Goal: Information Seeking & Learning: Learn about a topic

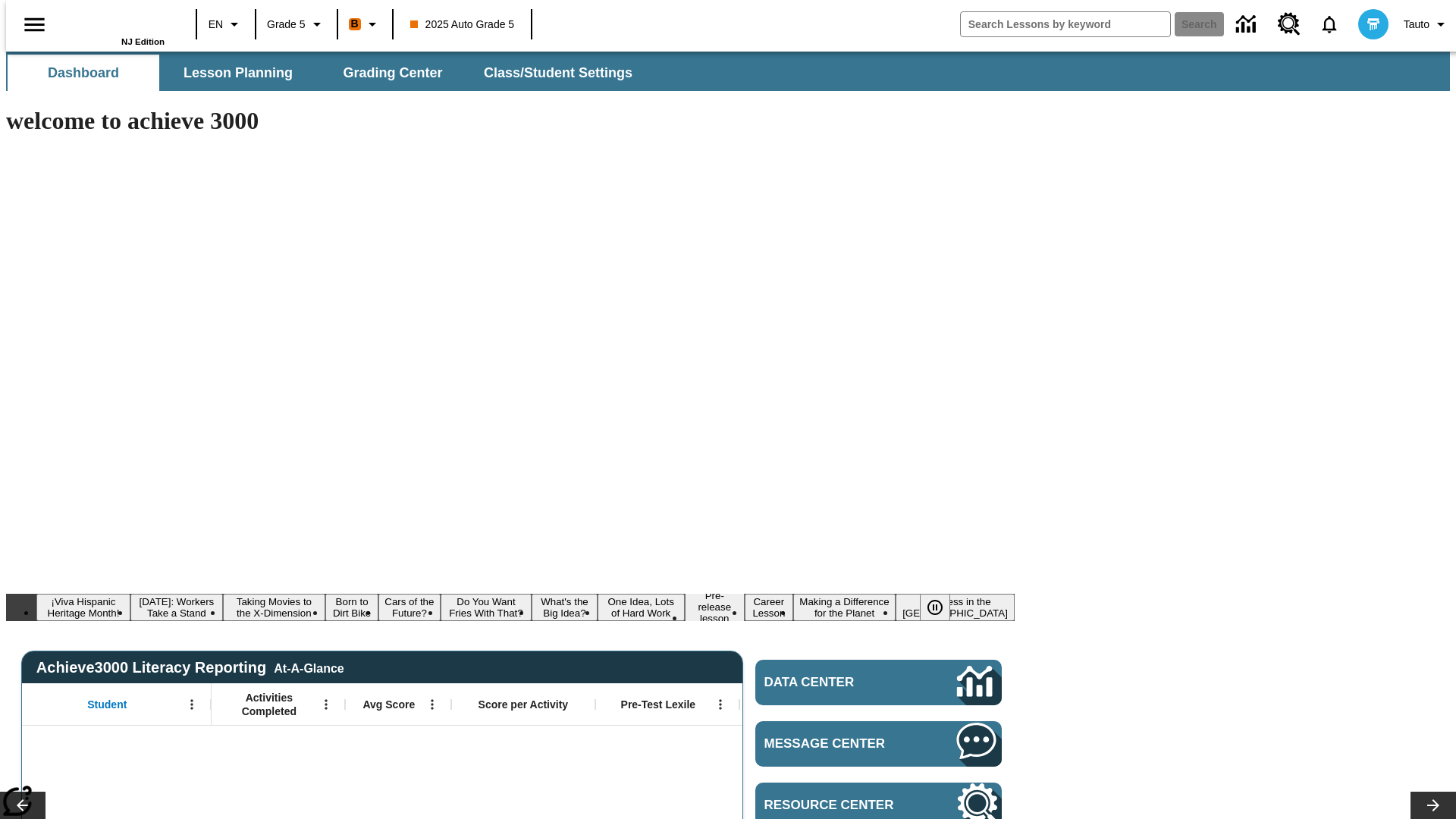
type input "-1"
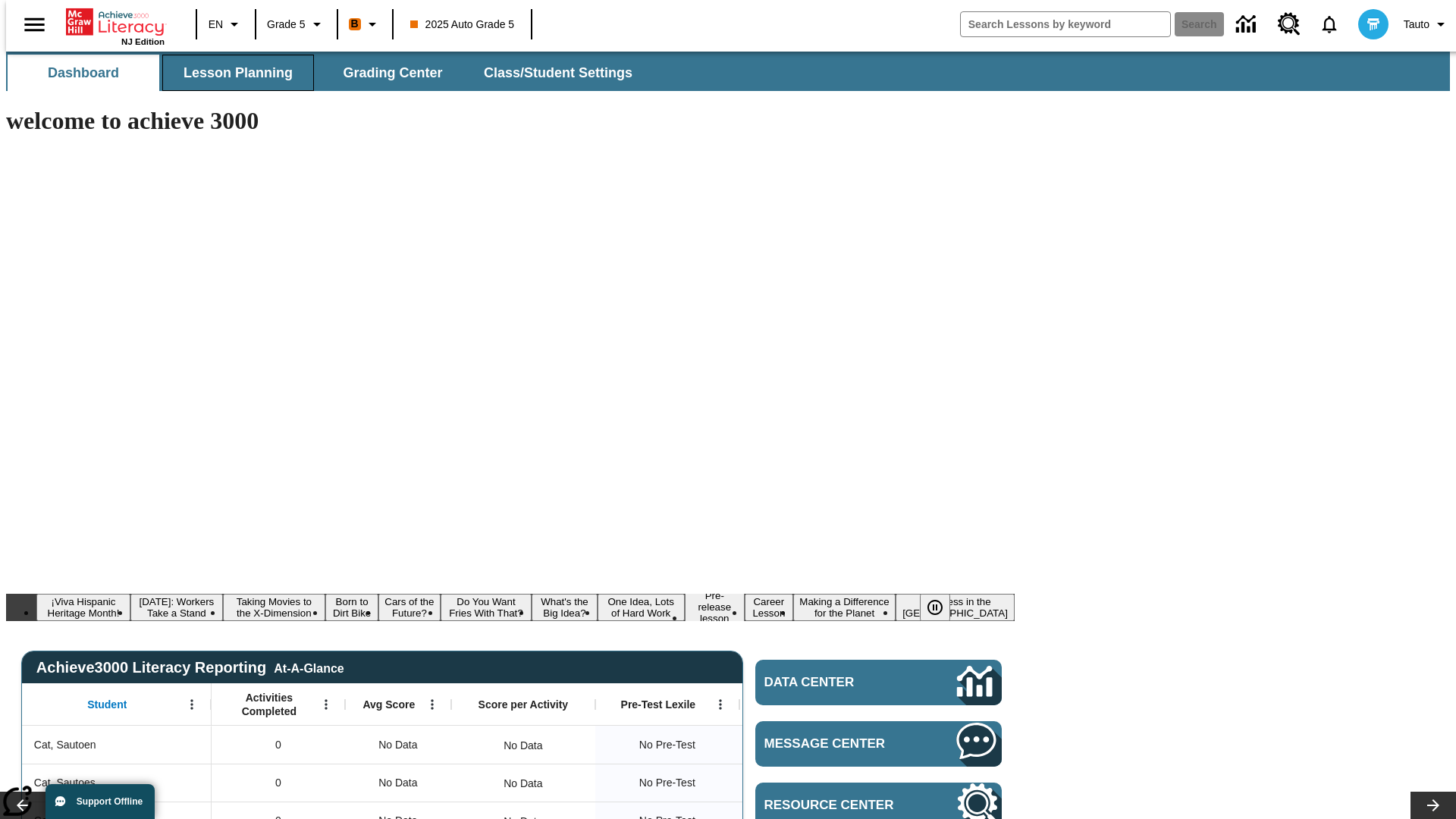
click at [232, 73] on span "Lesson Planning" at bounding box center [238, 73] width 109 height 18
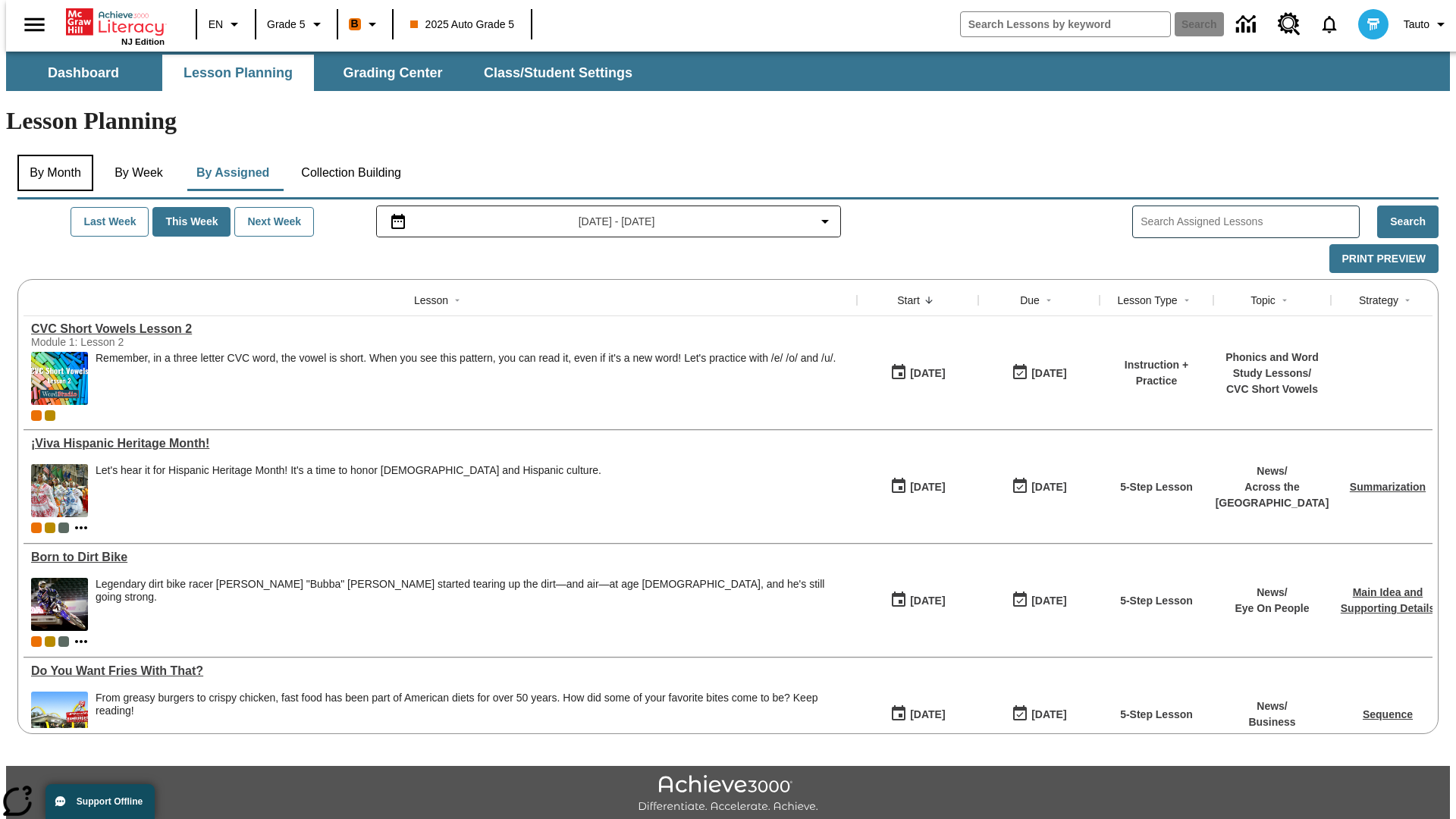
click at [51, 155] on button "By Month" at bounding box center [55, 173] width 76 height 36
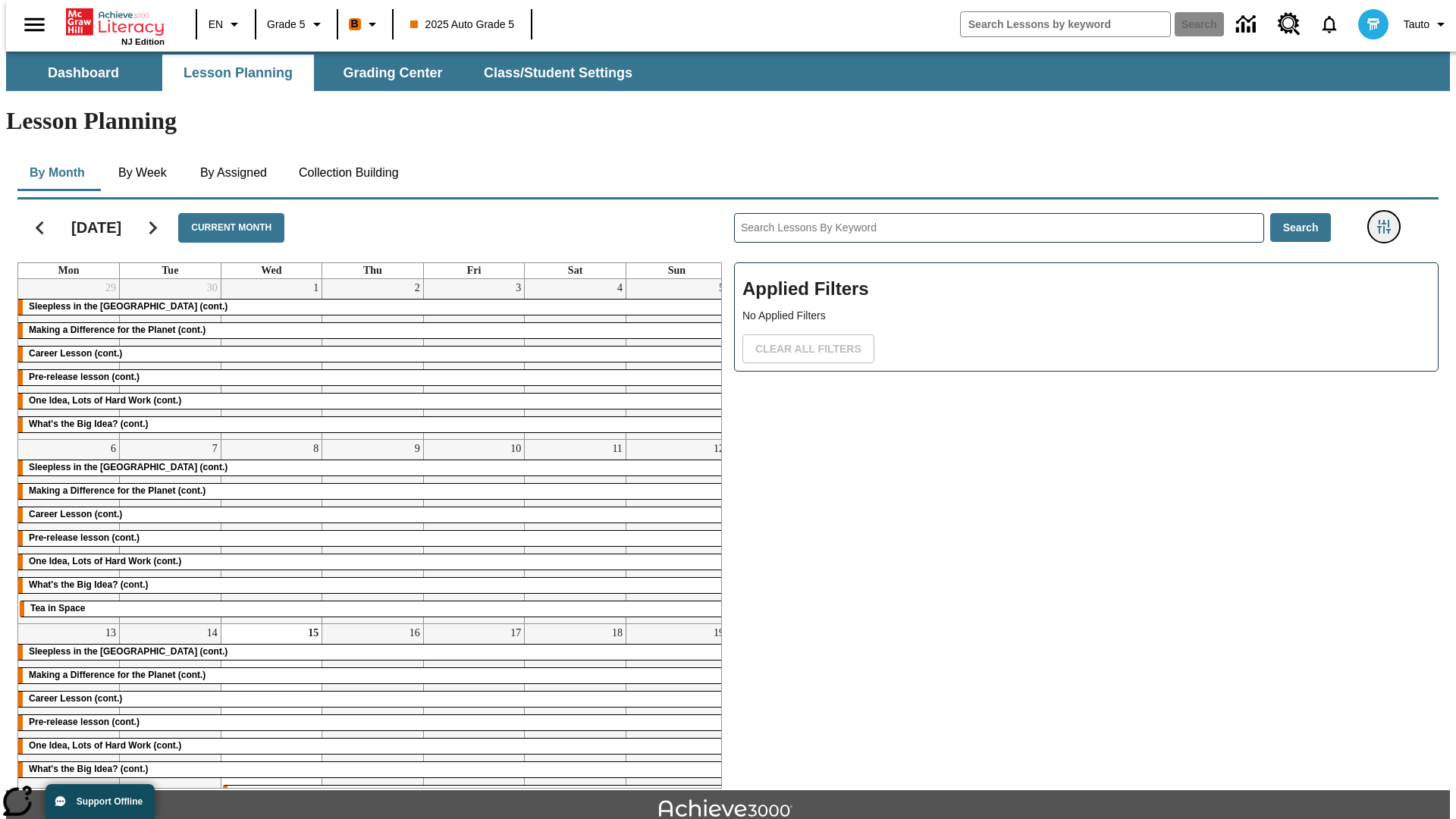
click at [1388, 220] on icon "Filters Side menu" at bounding box center [1384, 227] width 13 height 13
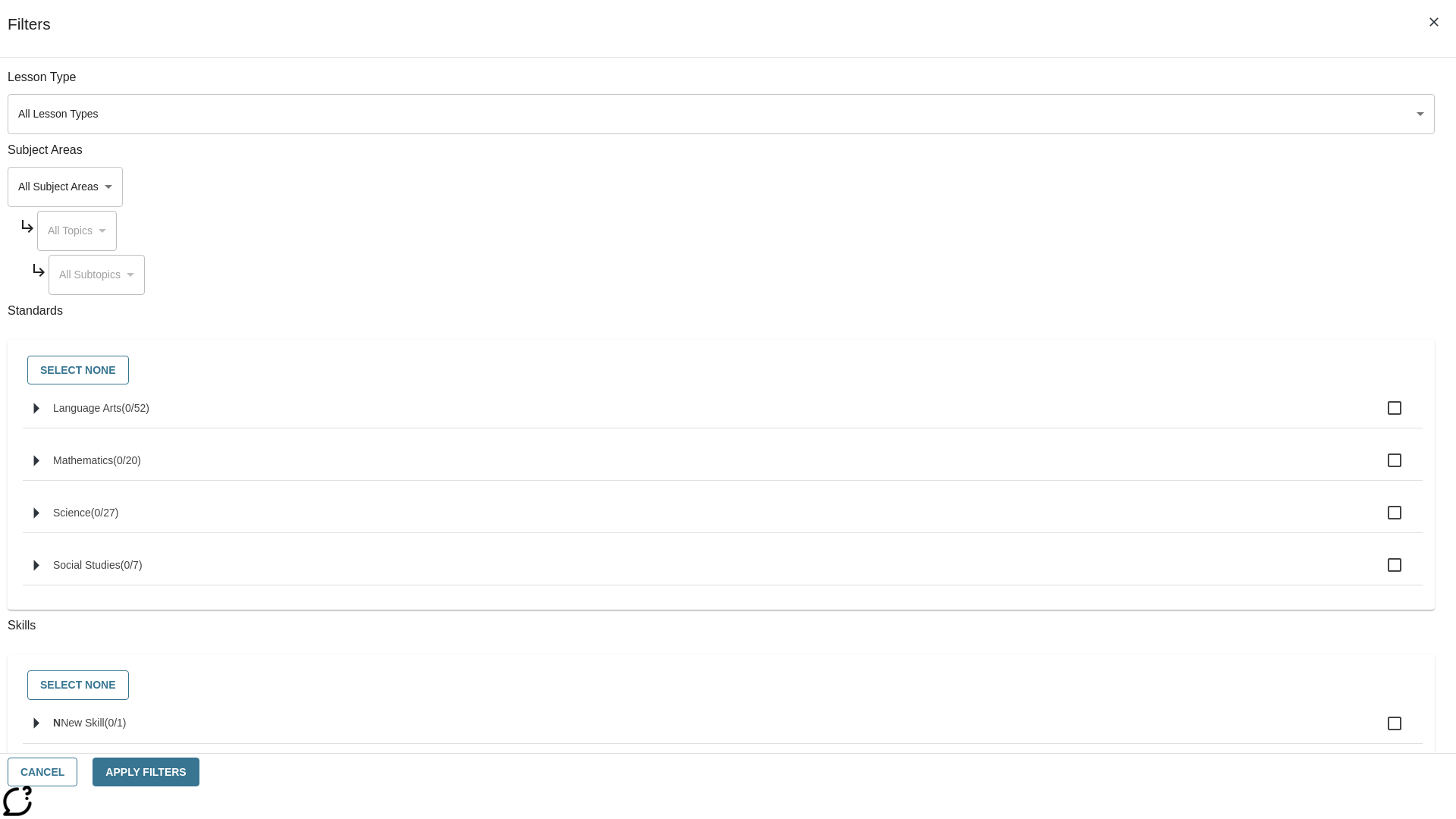
click at [1407, 416] on input "Language Arts ( 0 / 52 )" at bounding box center [1395, 408] width 32 height 32
checkbox input "true"
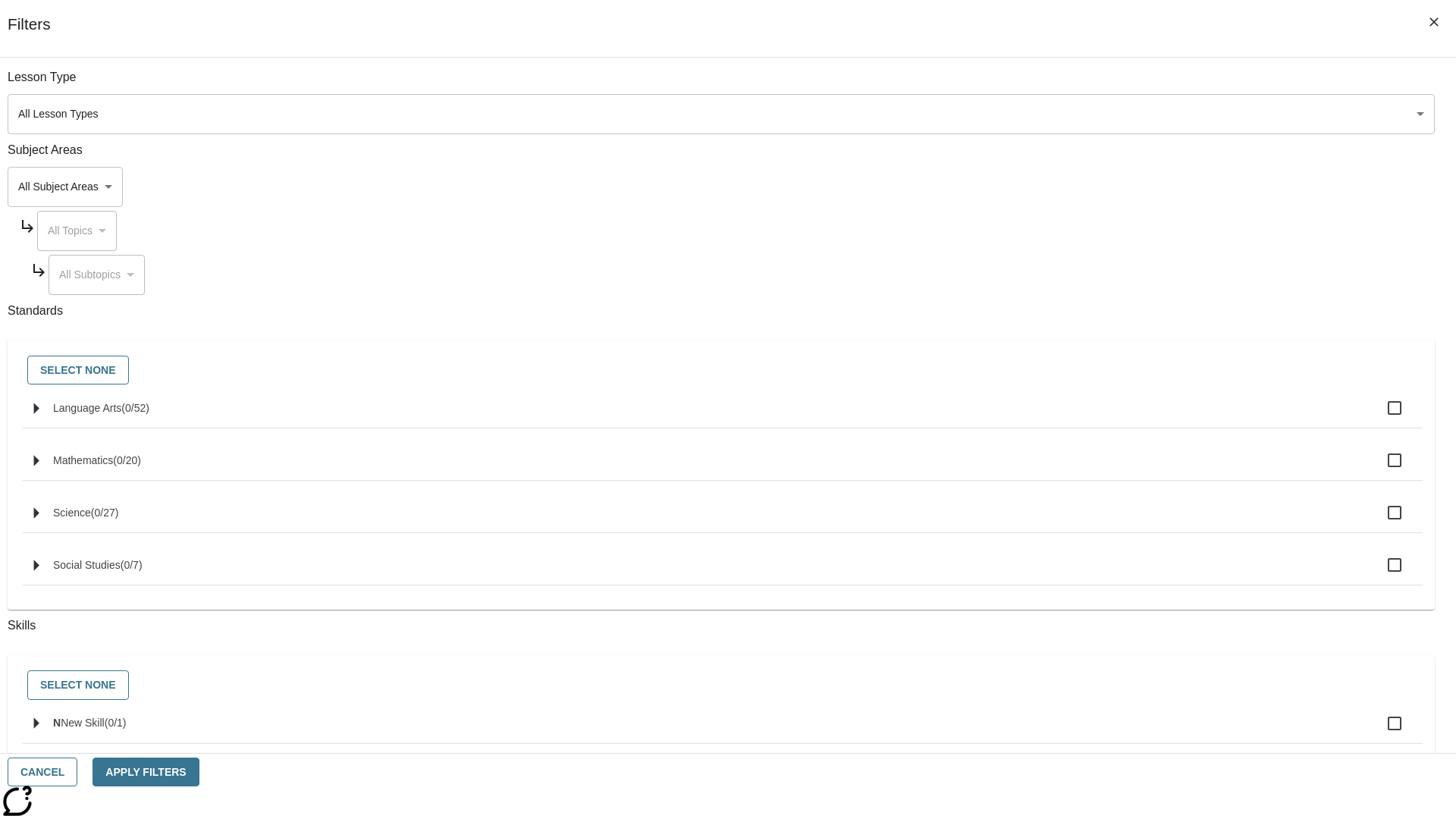
checkbox input "true"
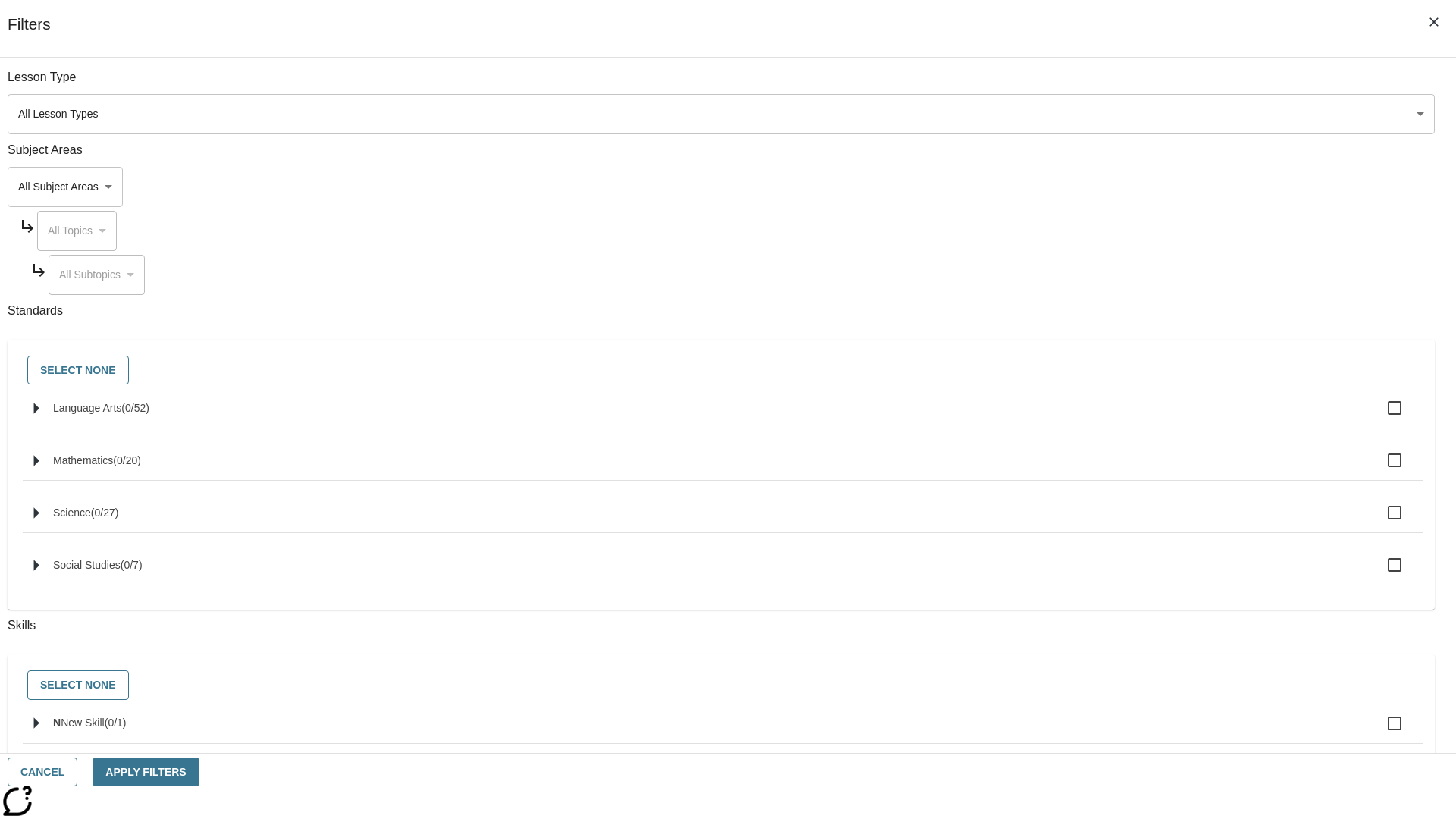
checkbox input "true"
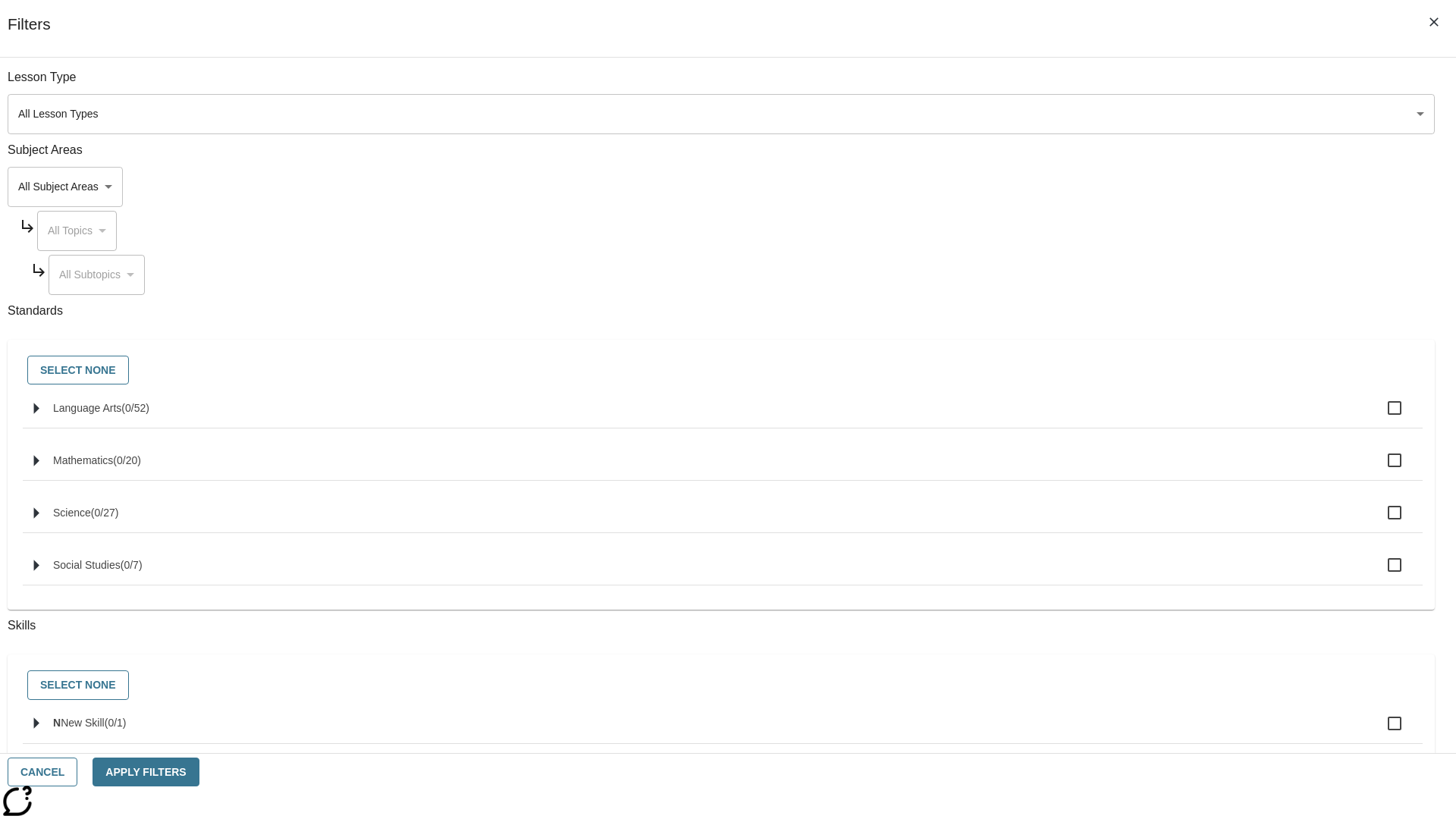
checkbox input "true"
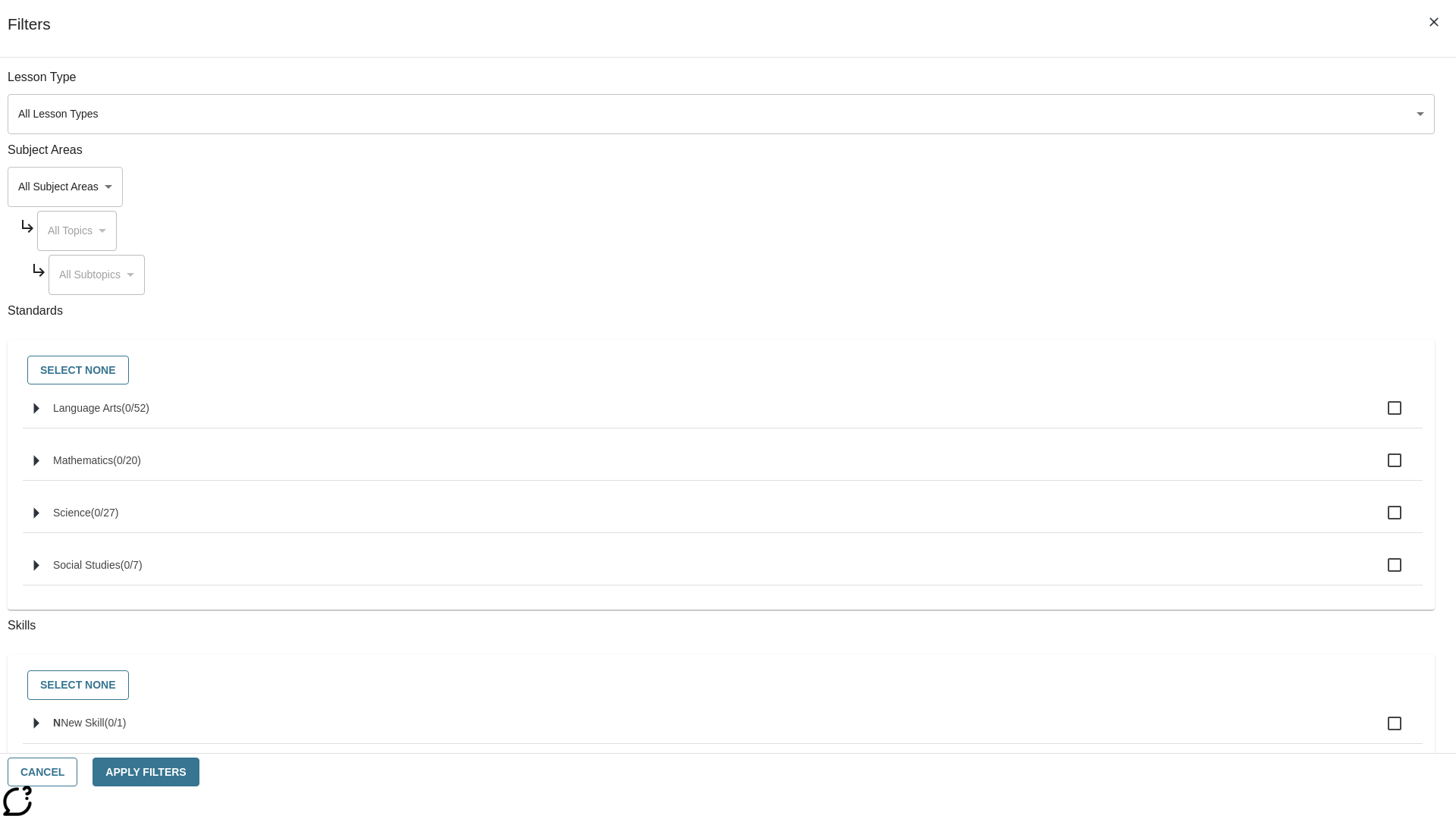
checkbox input "true"
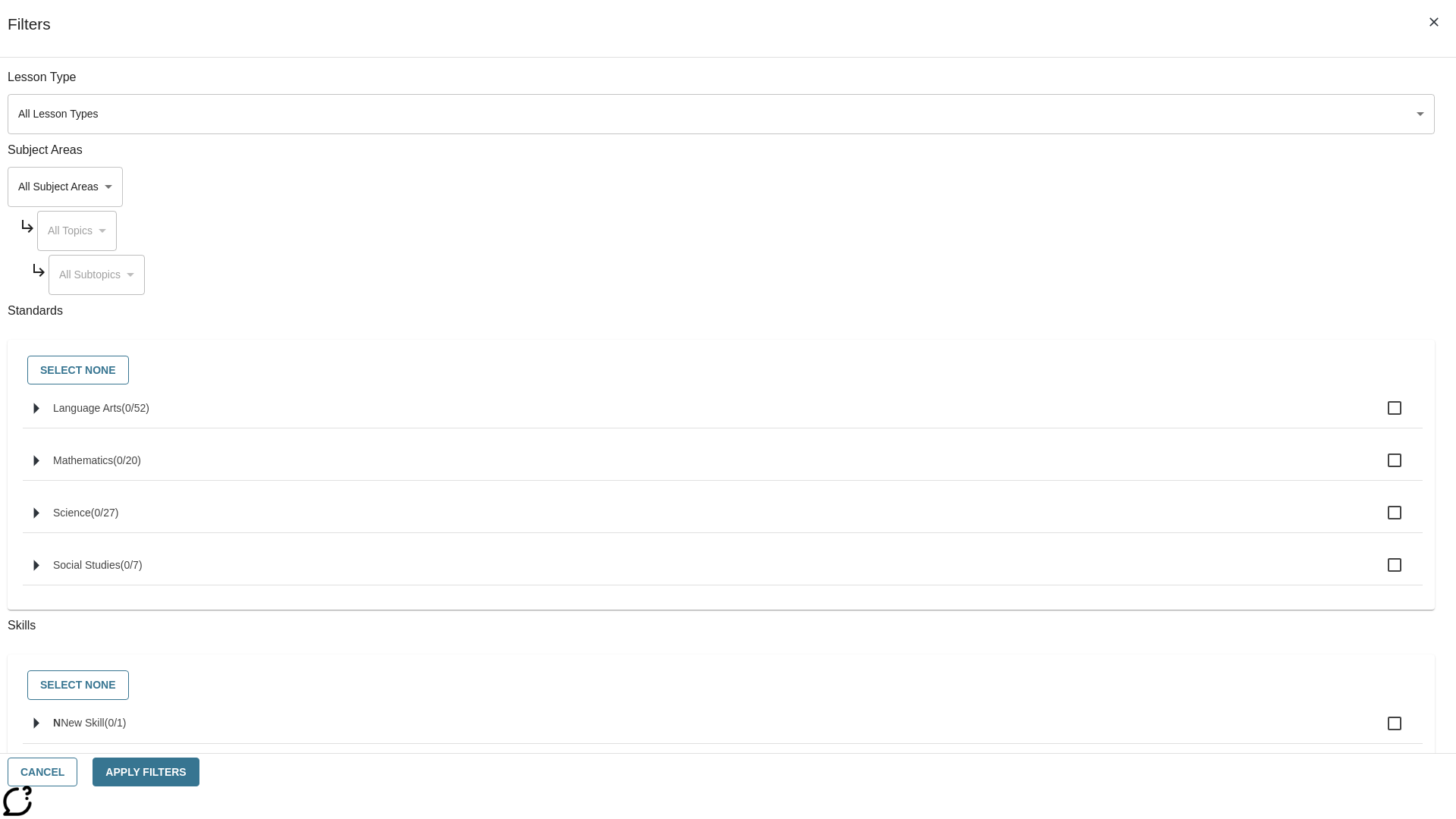
checkbox input "true"
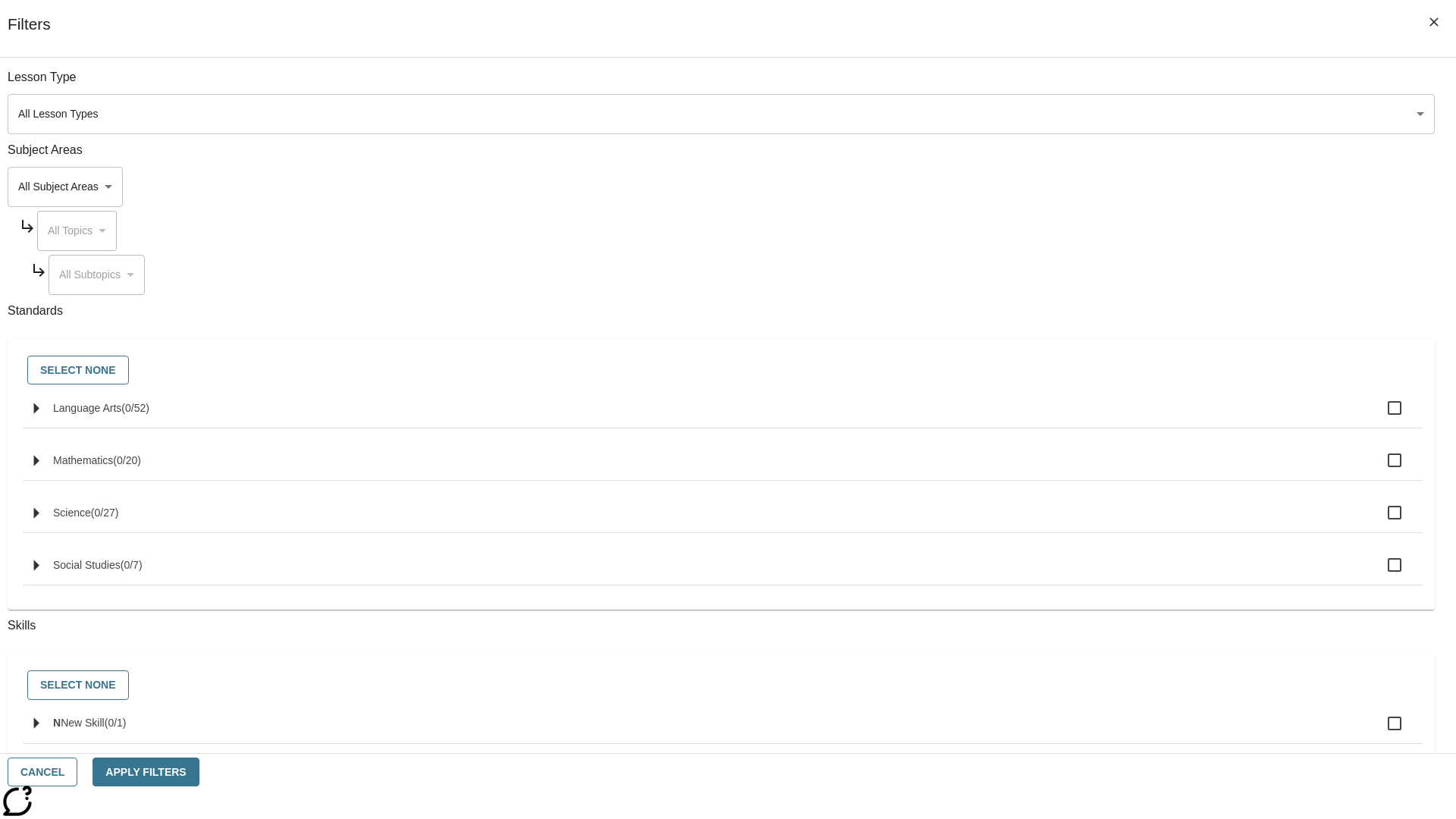
checkbox input "true"
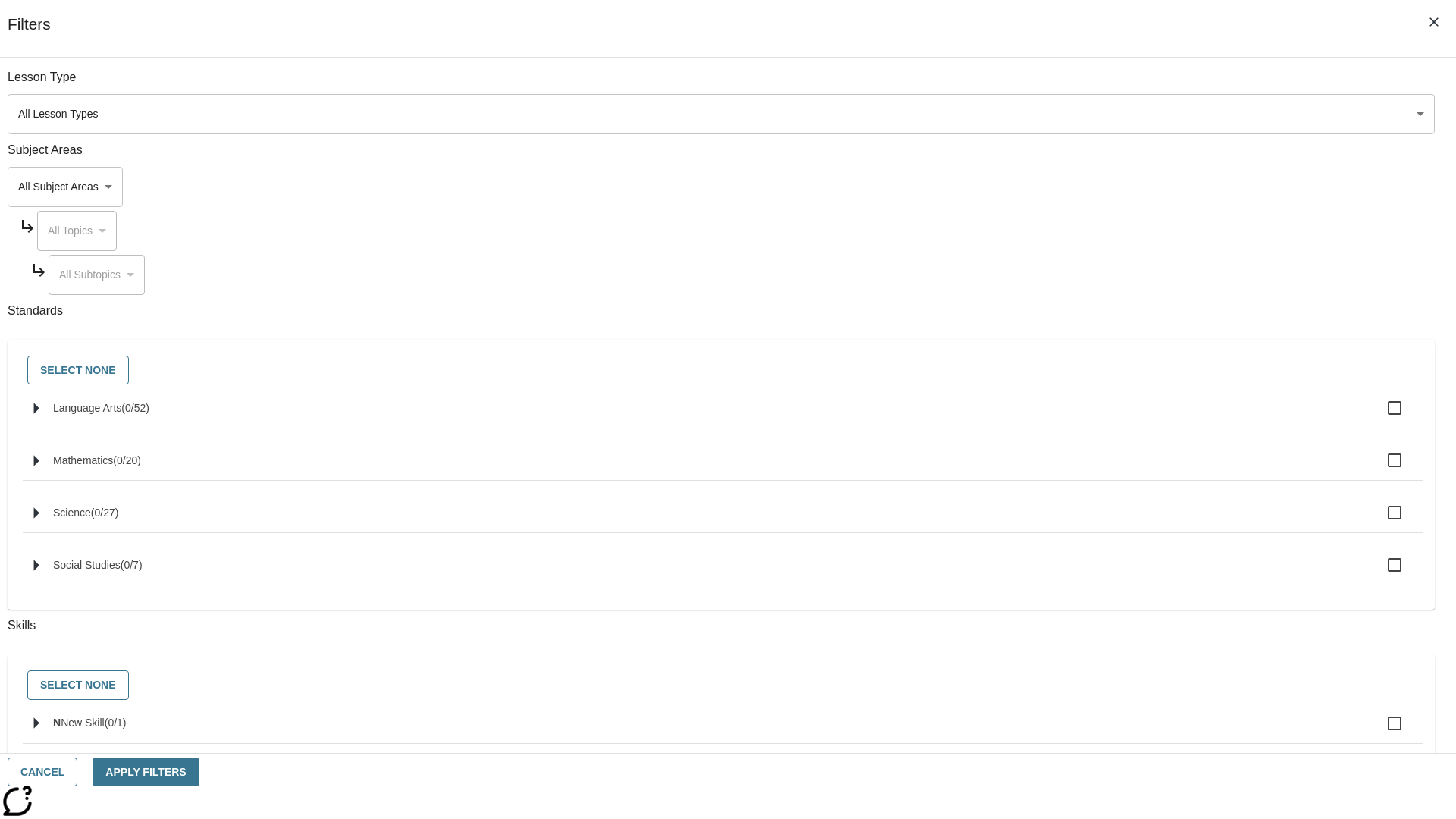
checkbox input "true"
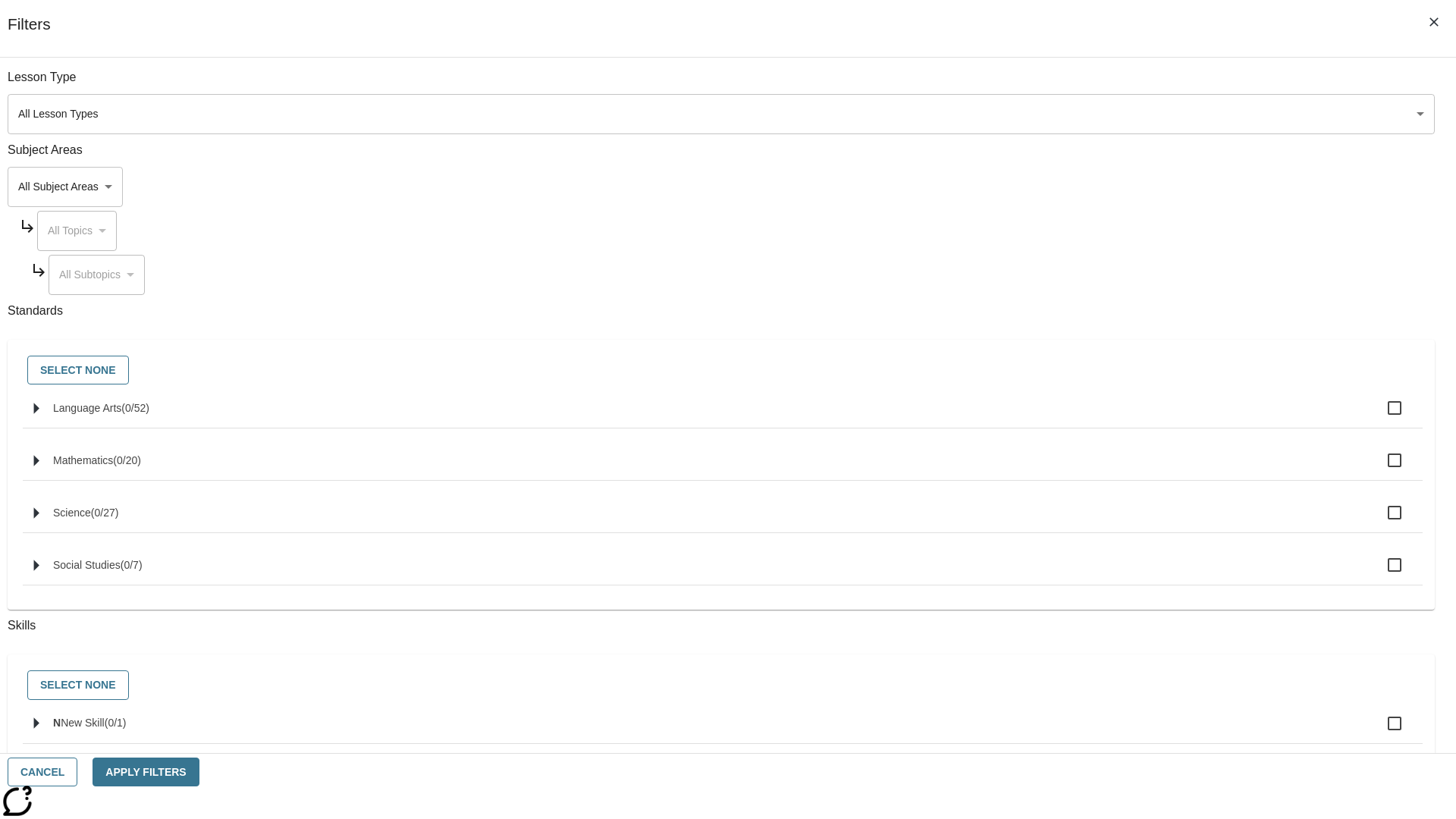
checkbox input "true"
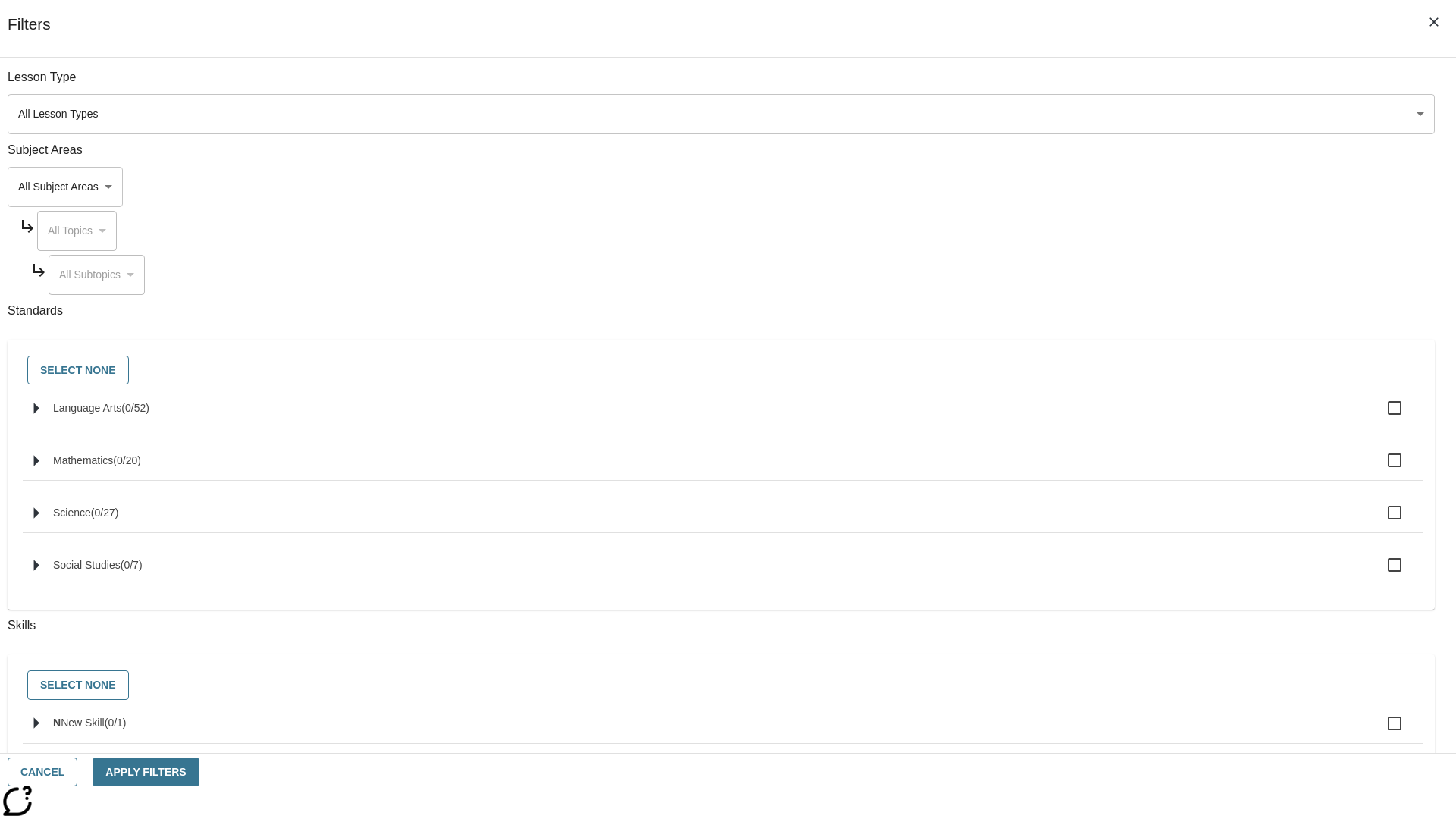
checkbox input "true"
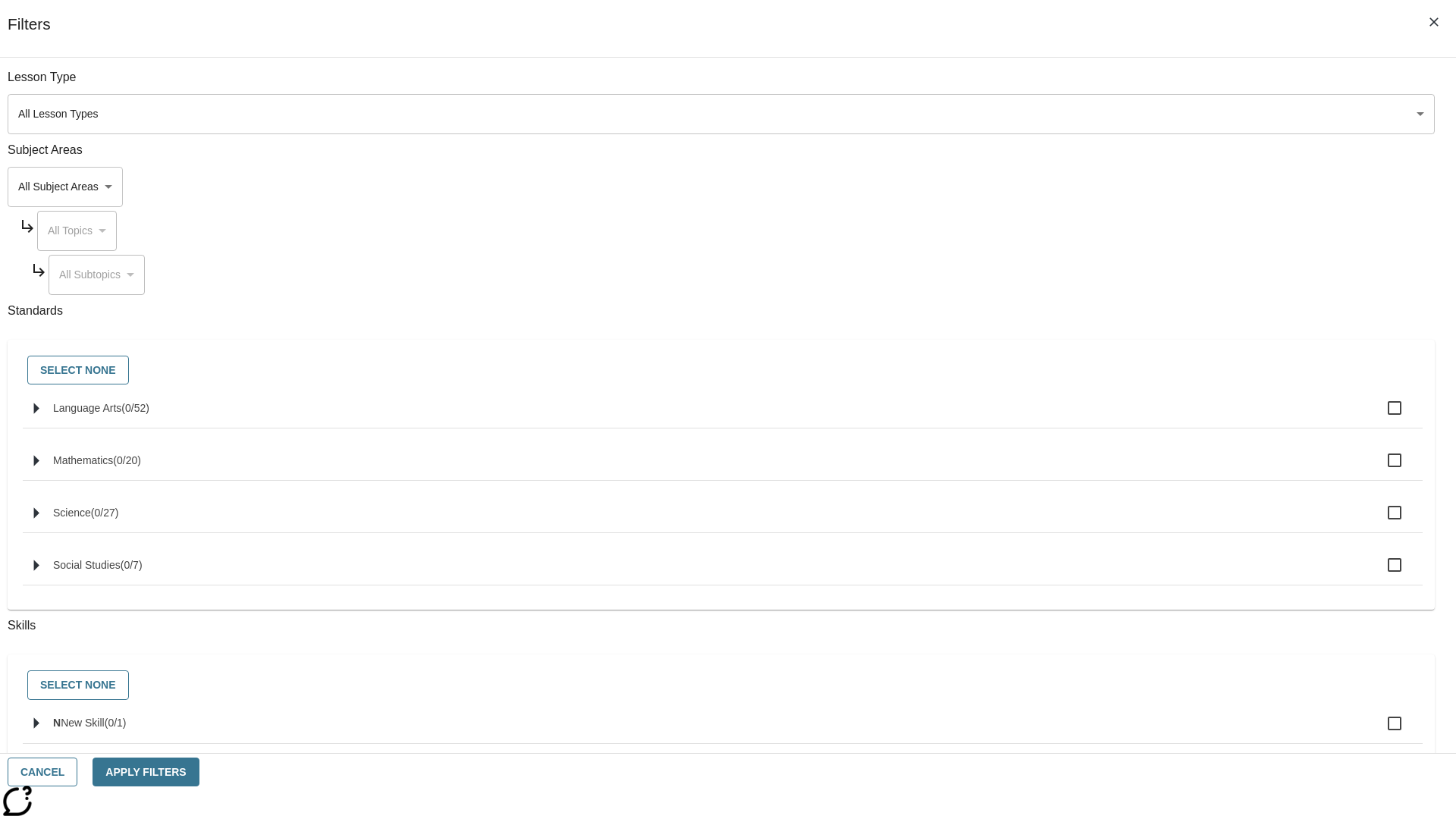
checkbox input "true"
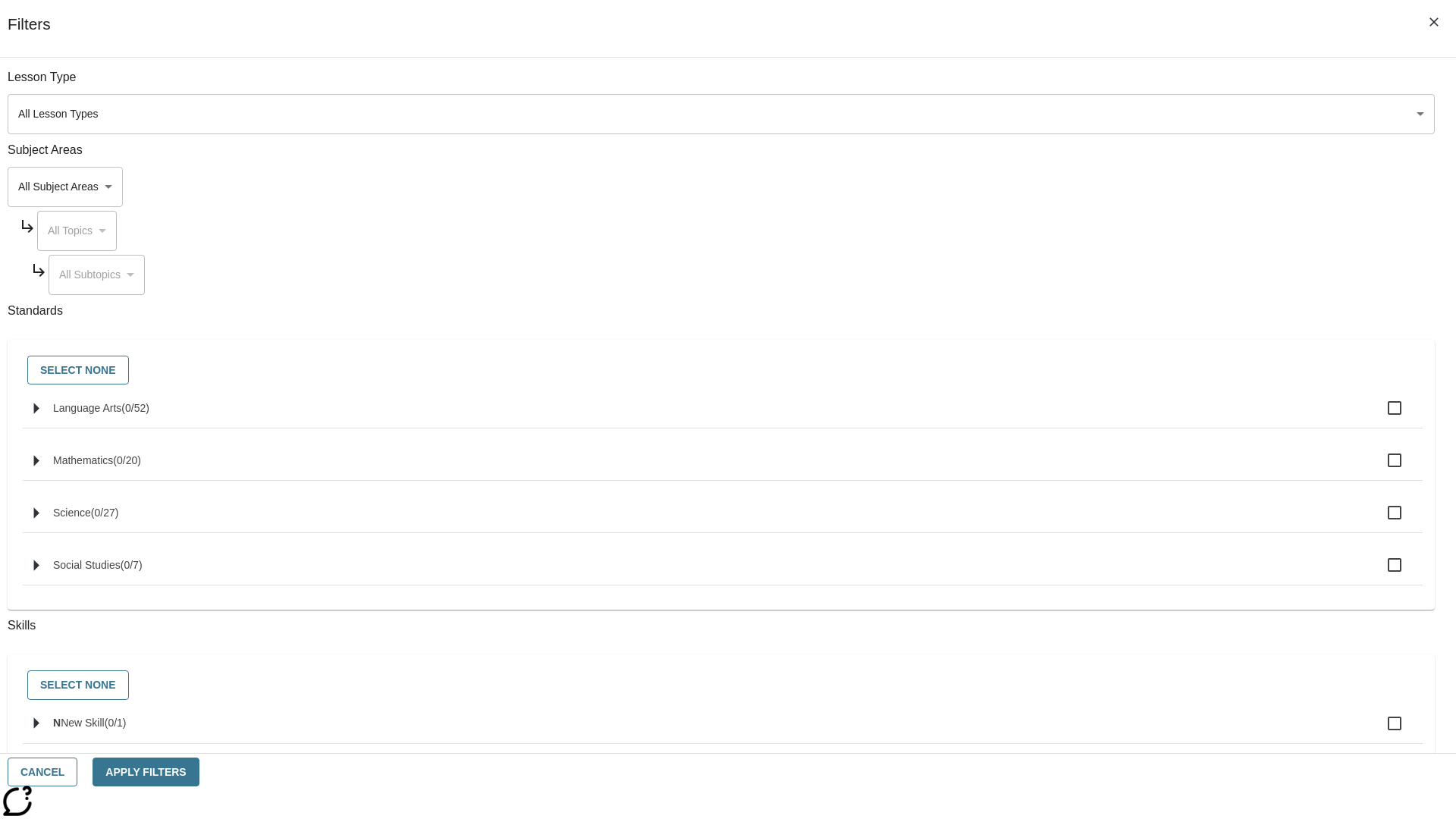
checkbox input "true"
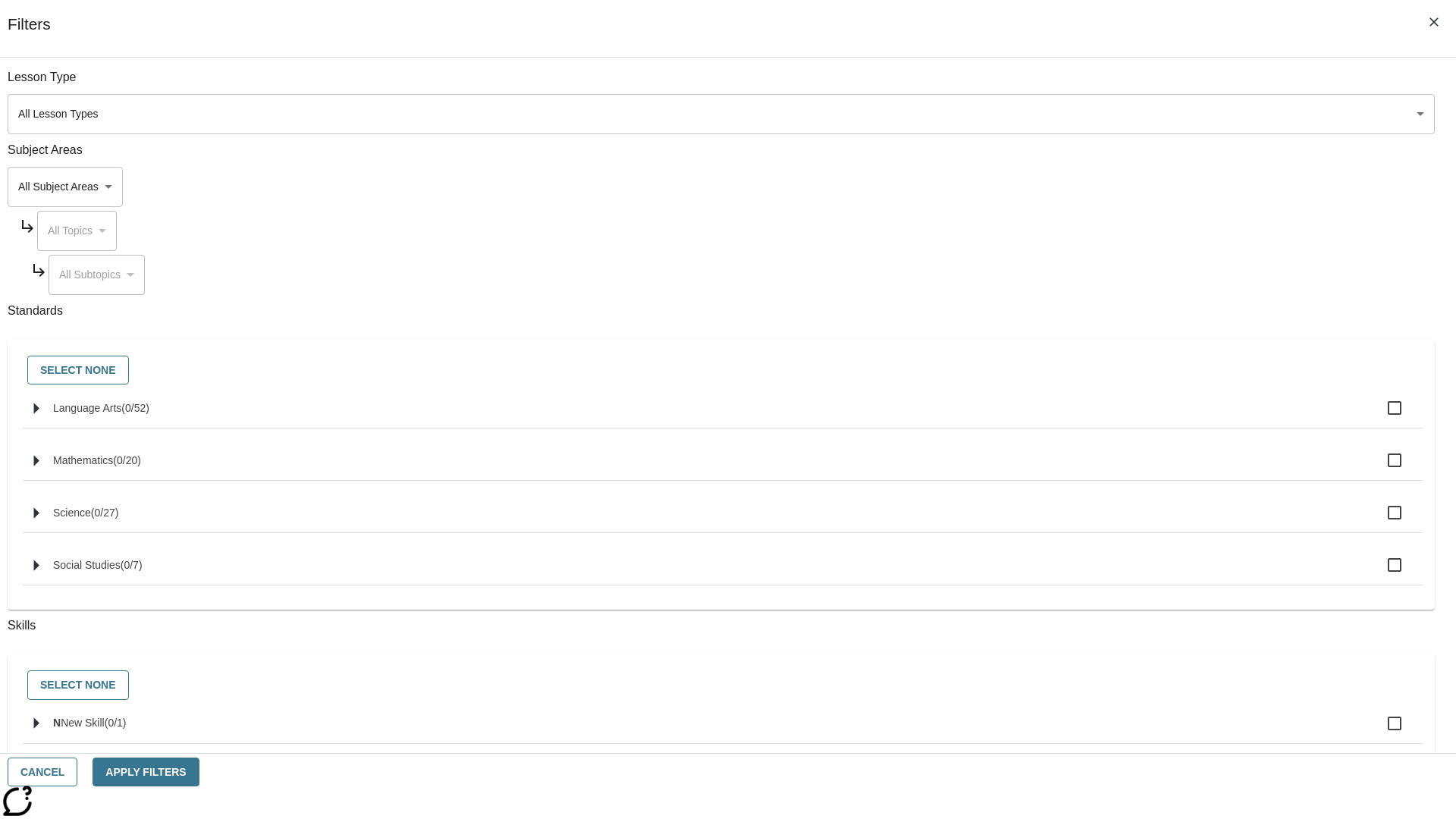
checkbox input "true"
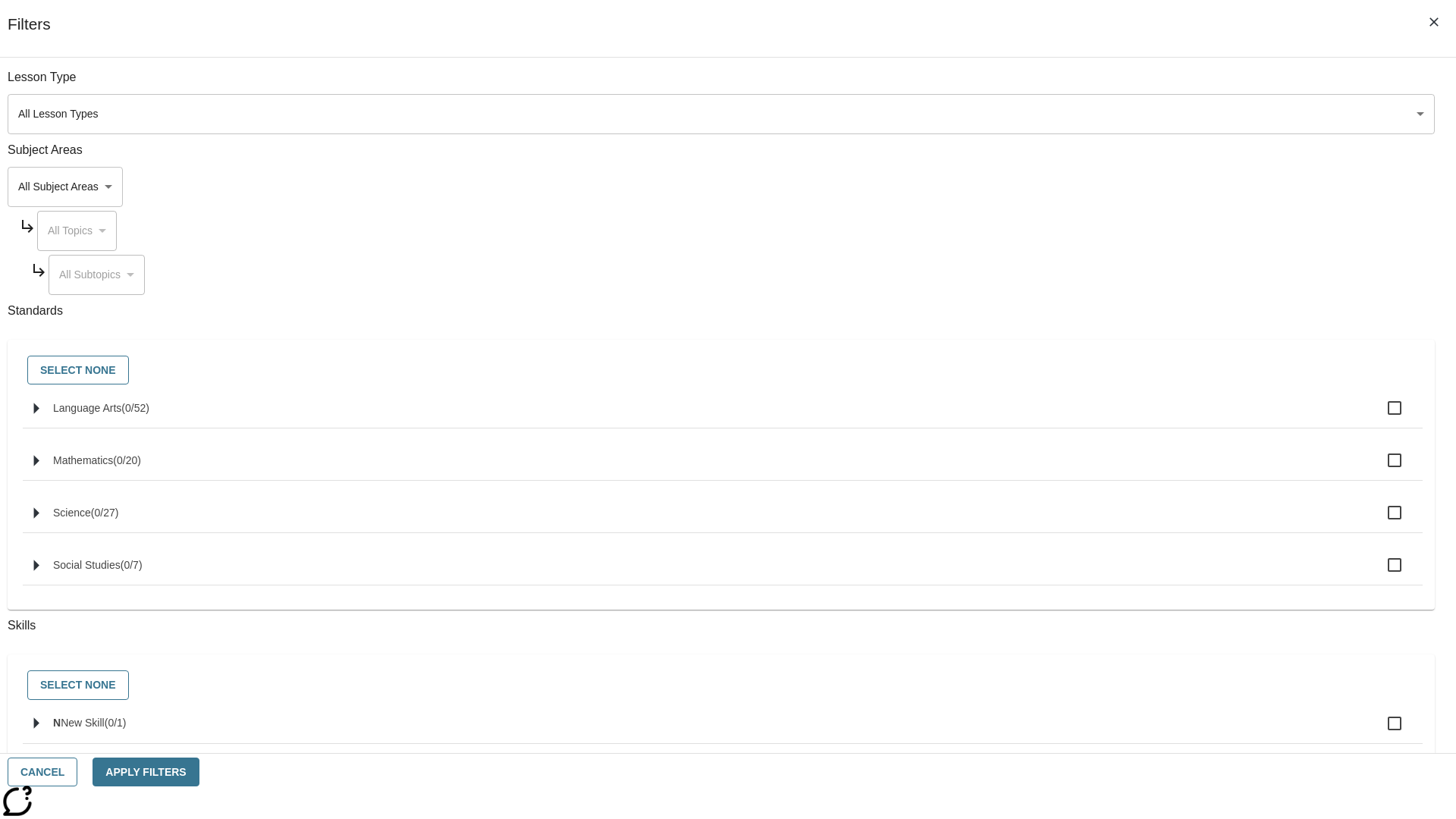
checkbox input "true"
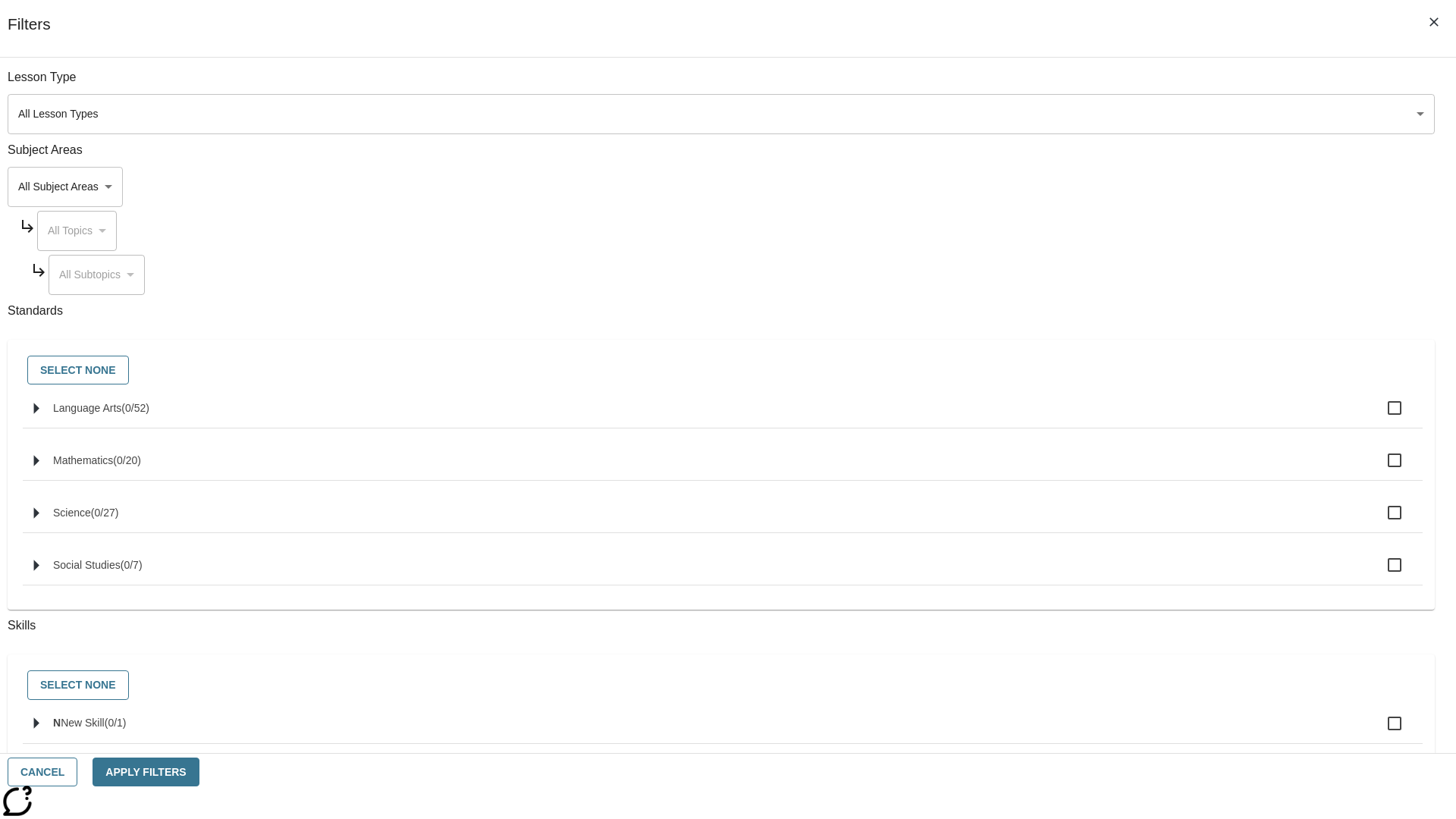
checkbox input "true"
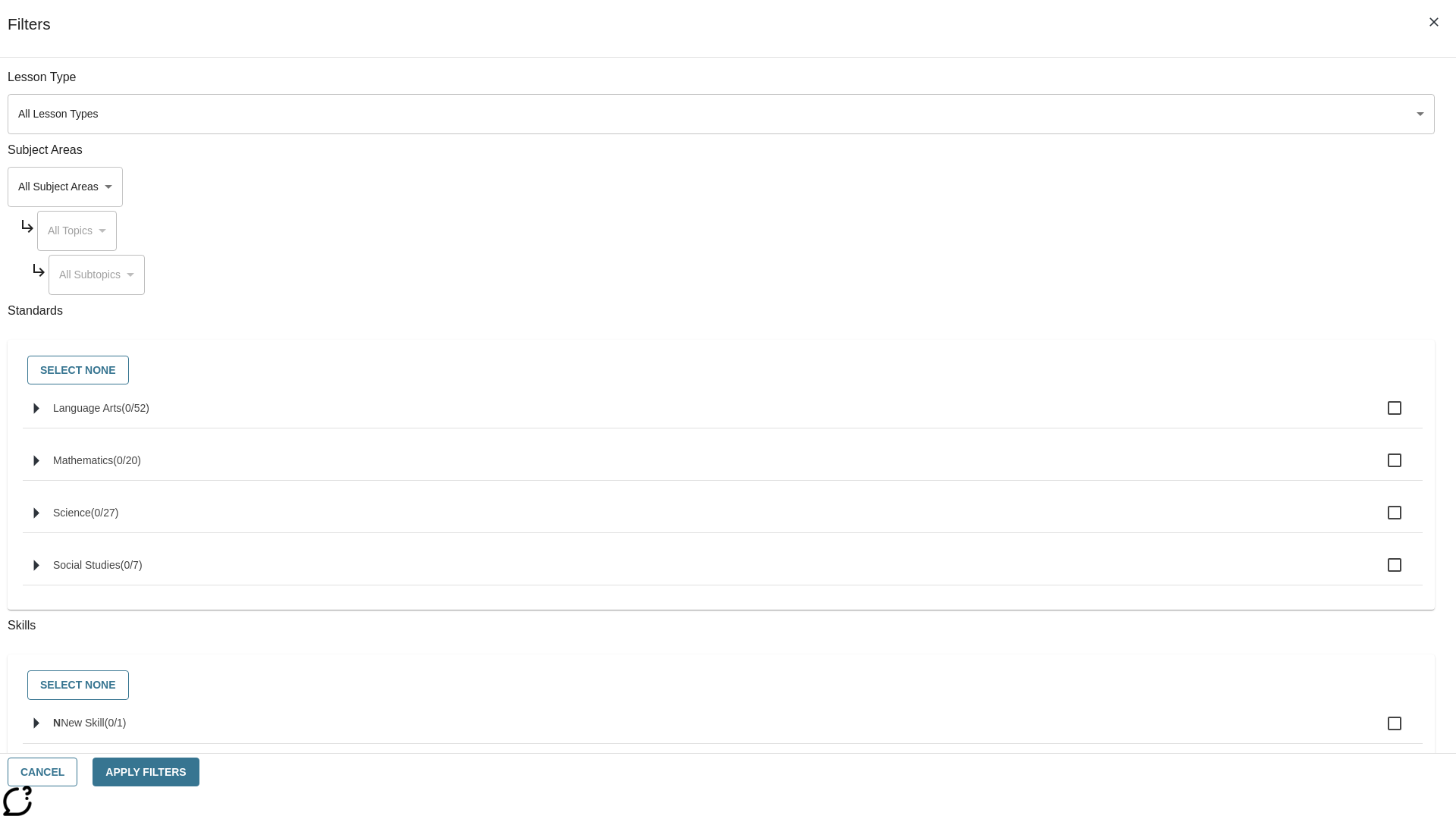
checkbox input "true"
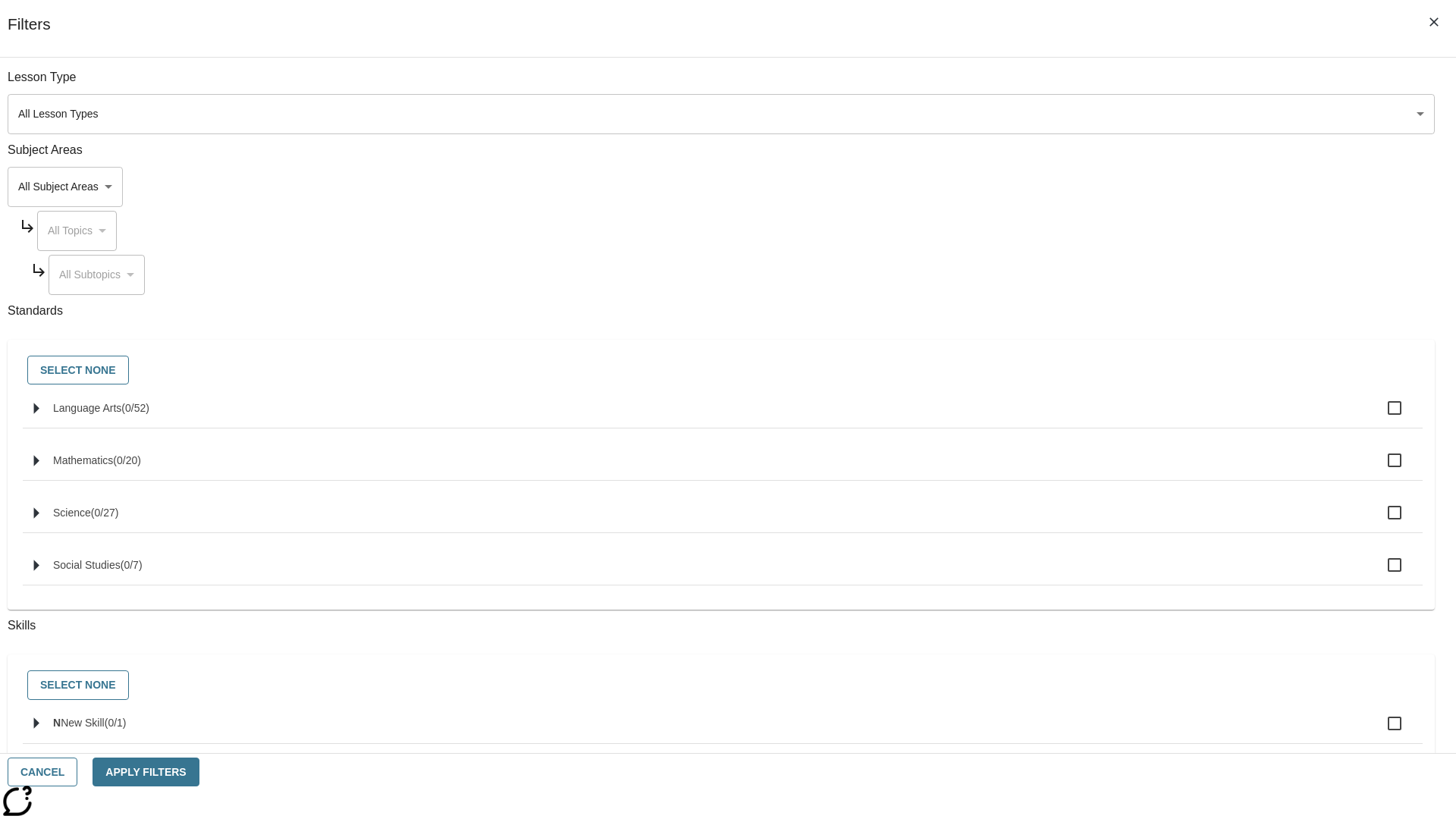
checkbox input "true"
click at [129, 371] on button "Select None" at bounding box center [78, 370] width 101 height 29
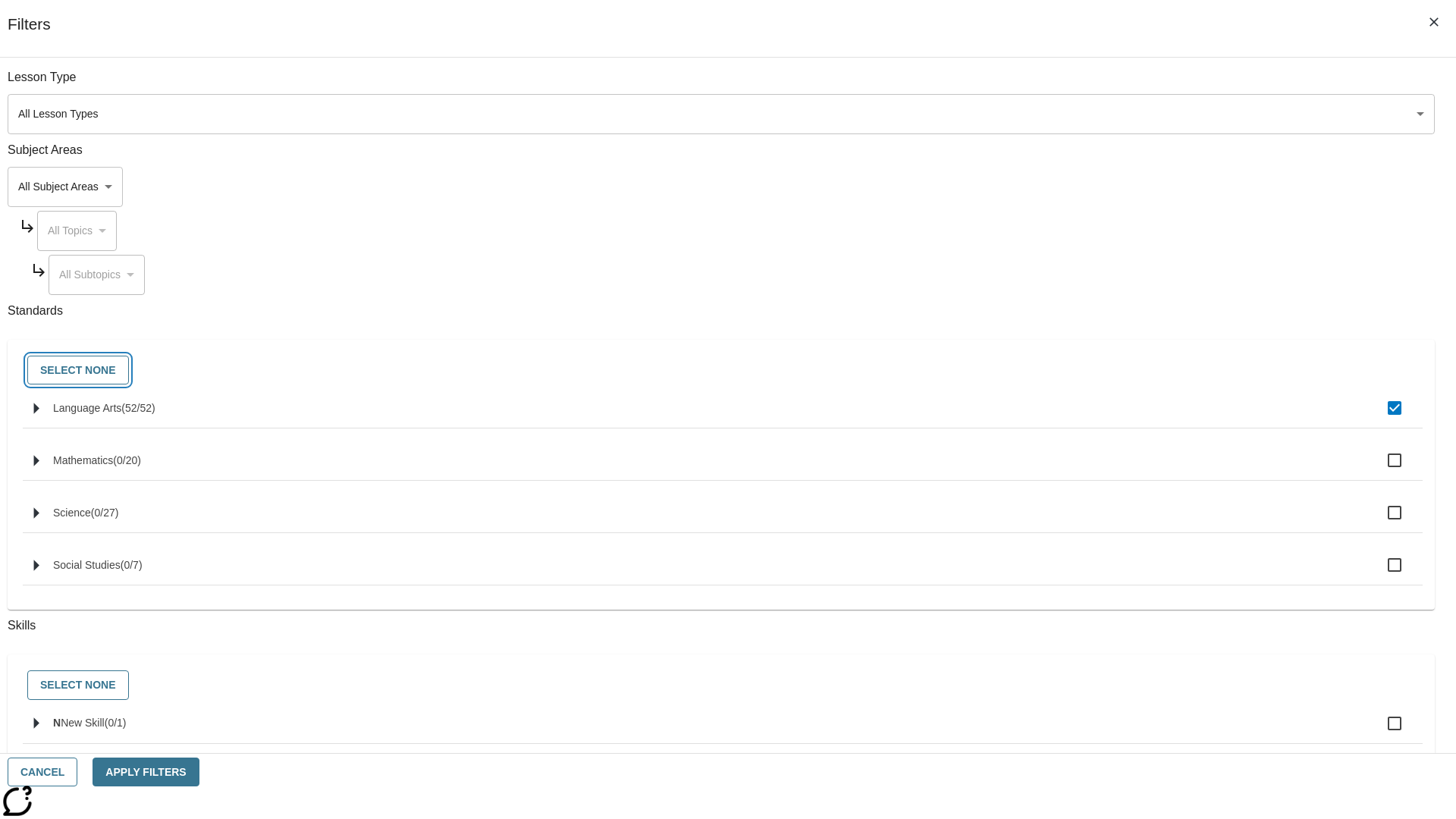
checkbox input "false"
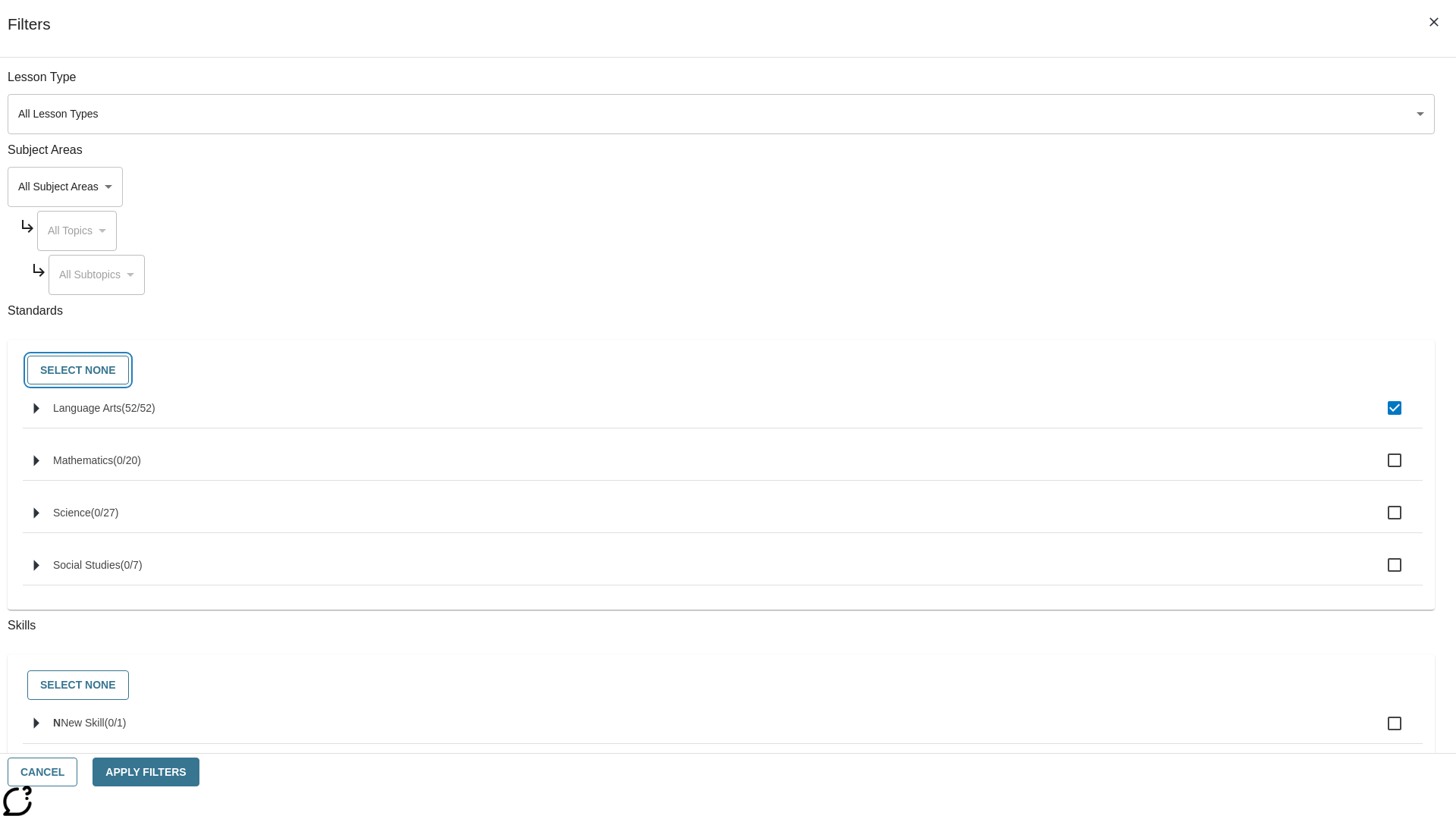
checkbox input "false"
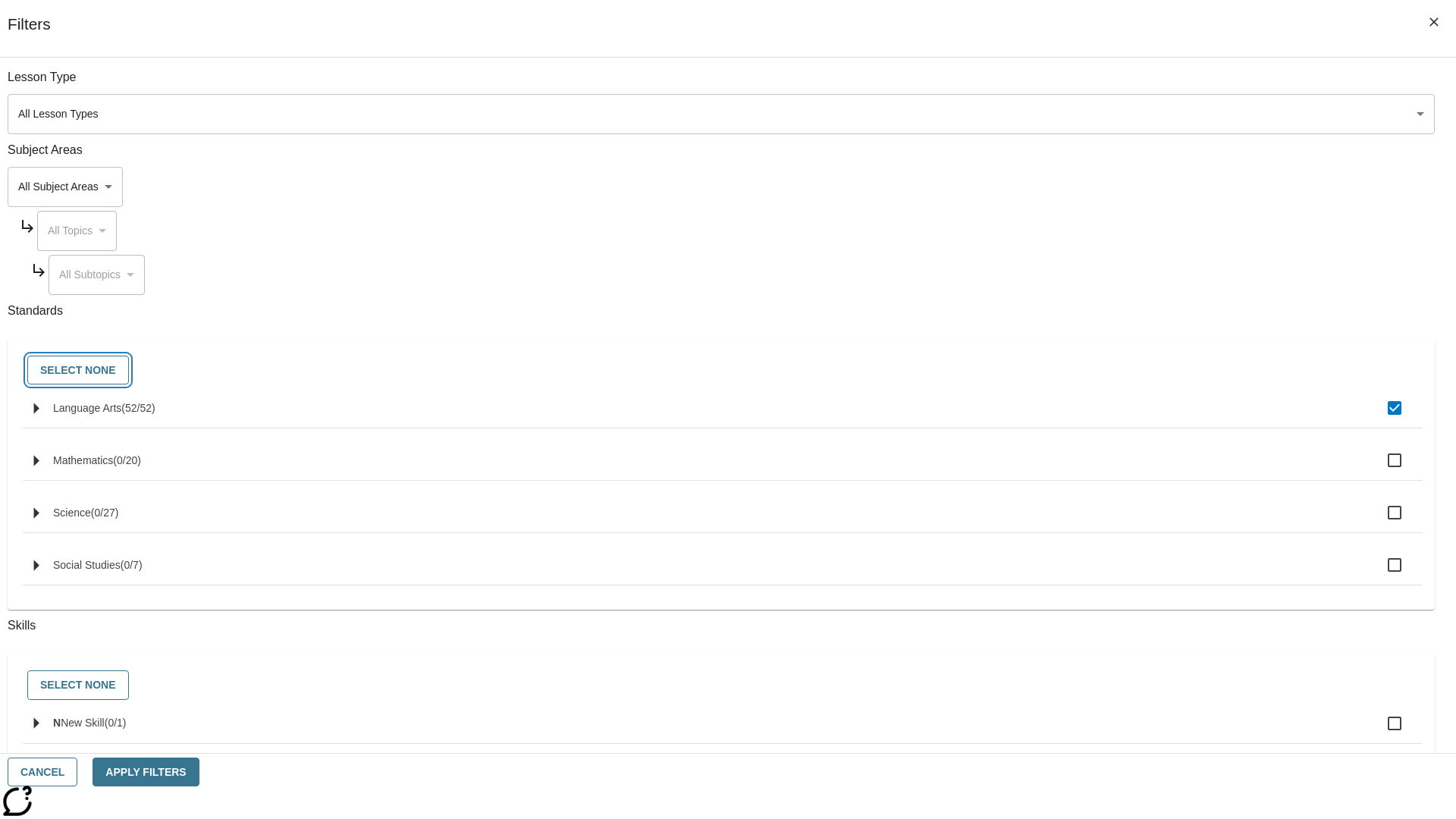
checkbox input "false"
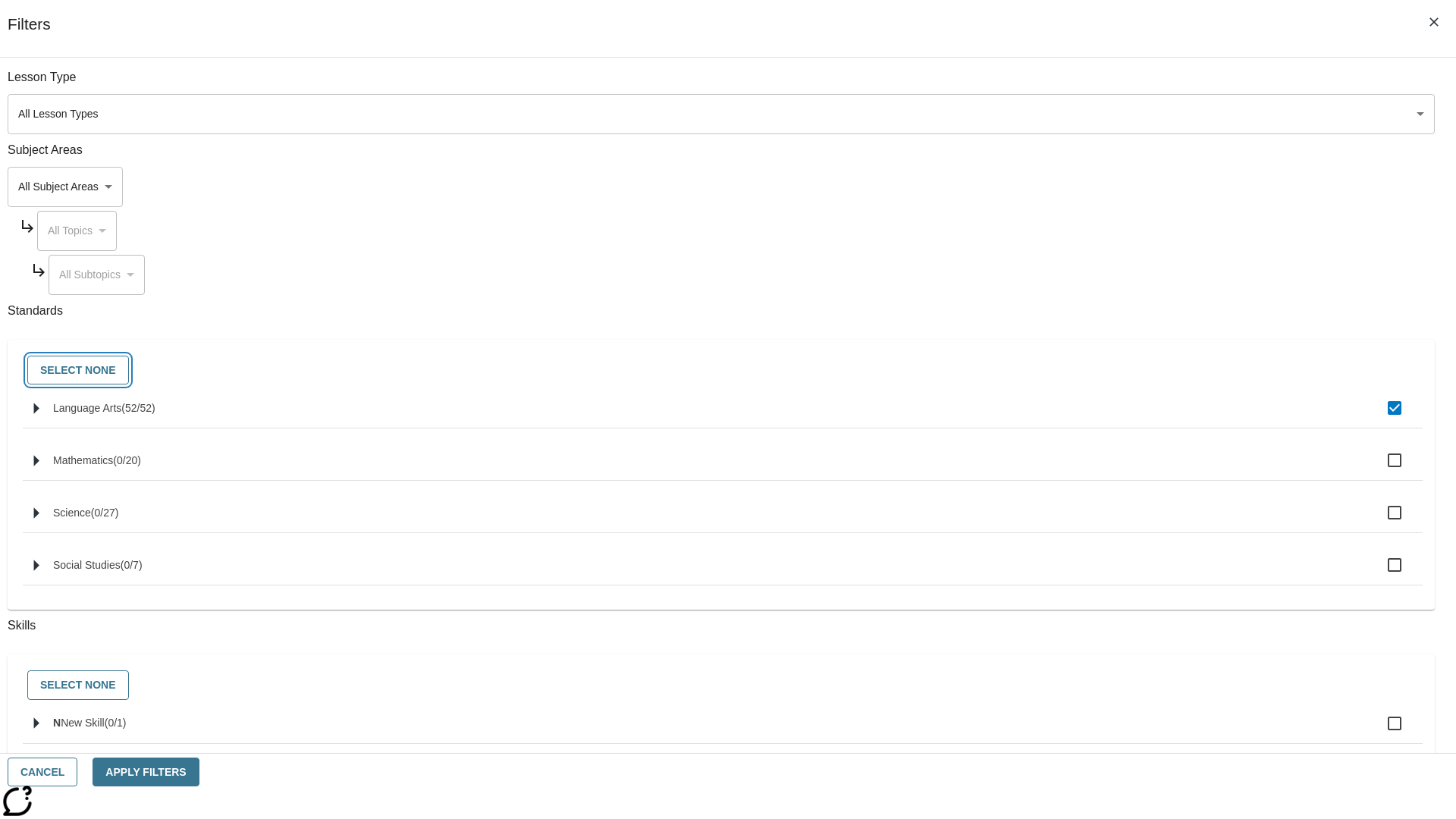
checkbox input "false"
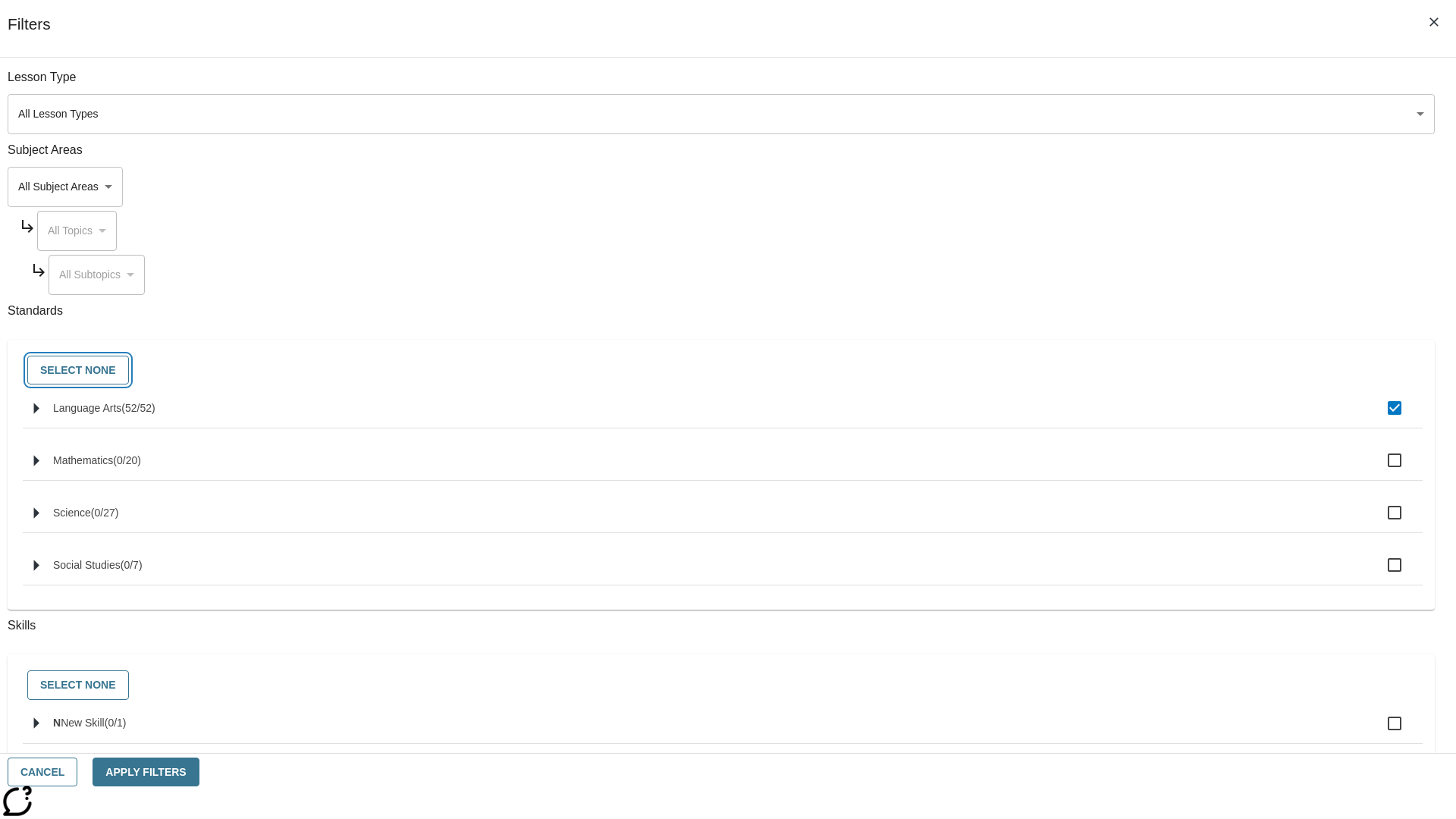
checkbox input "false"
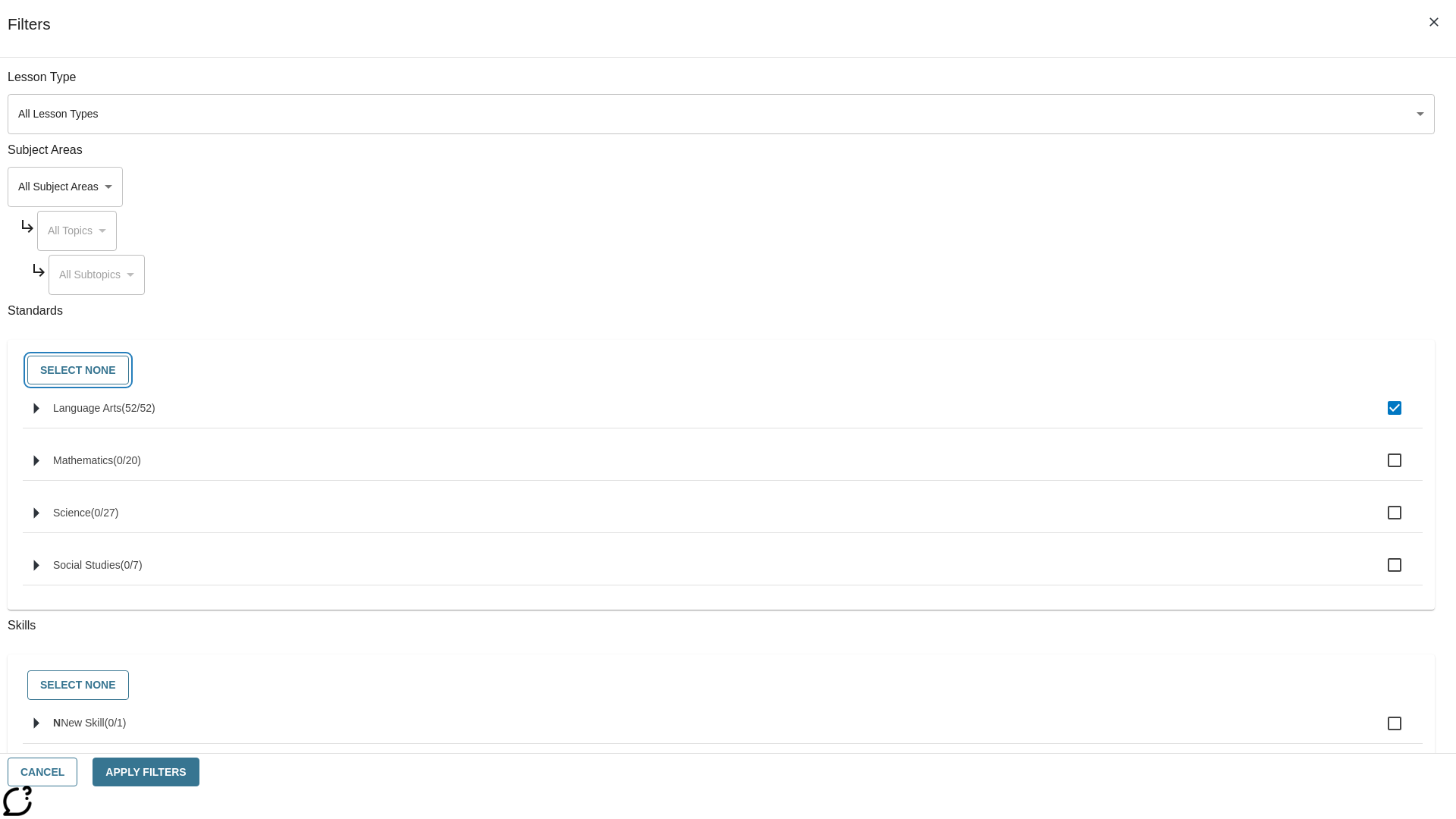
checkbox input "false"
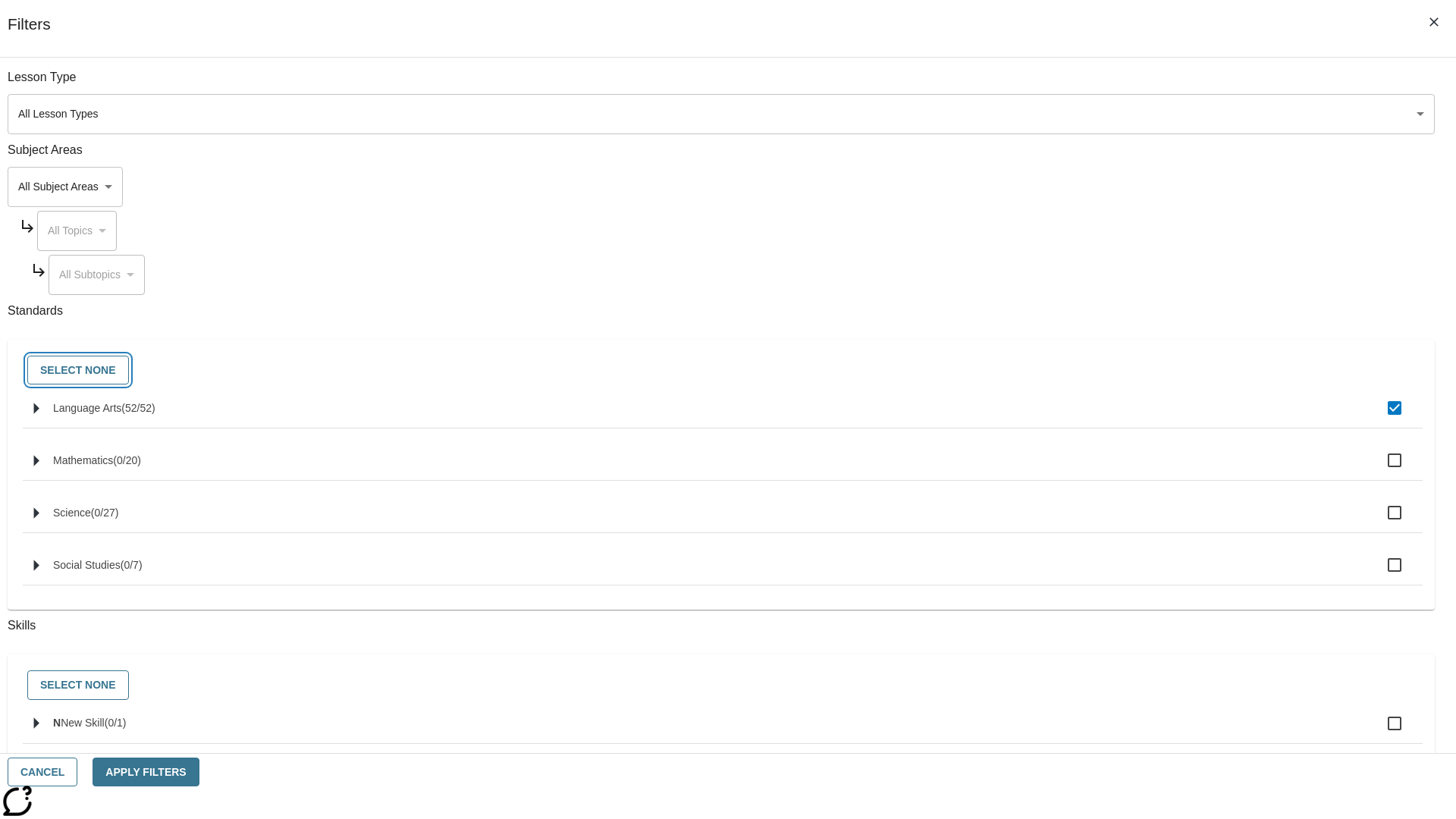
checkbox input "false"
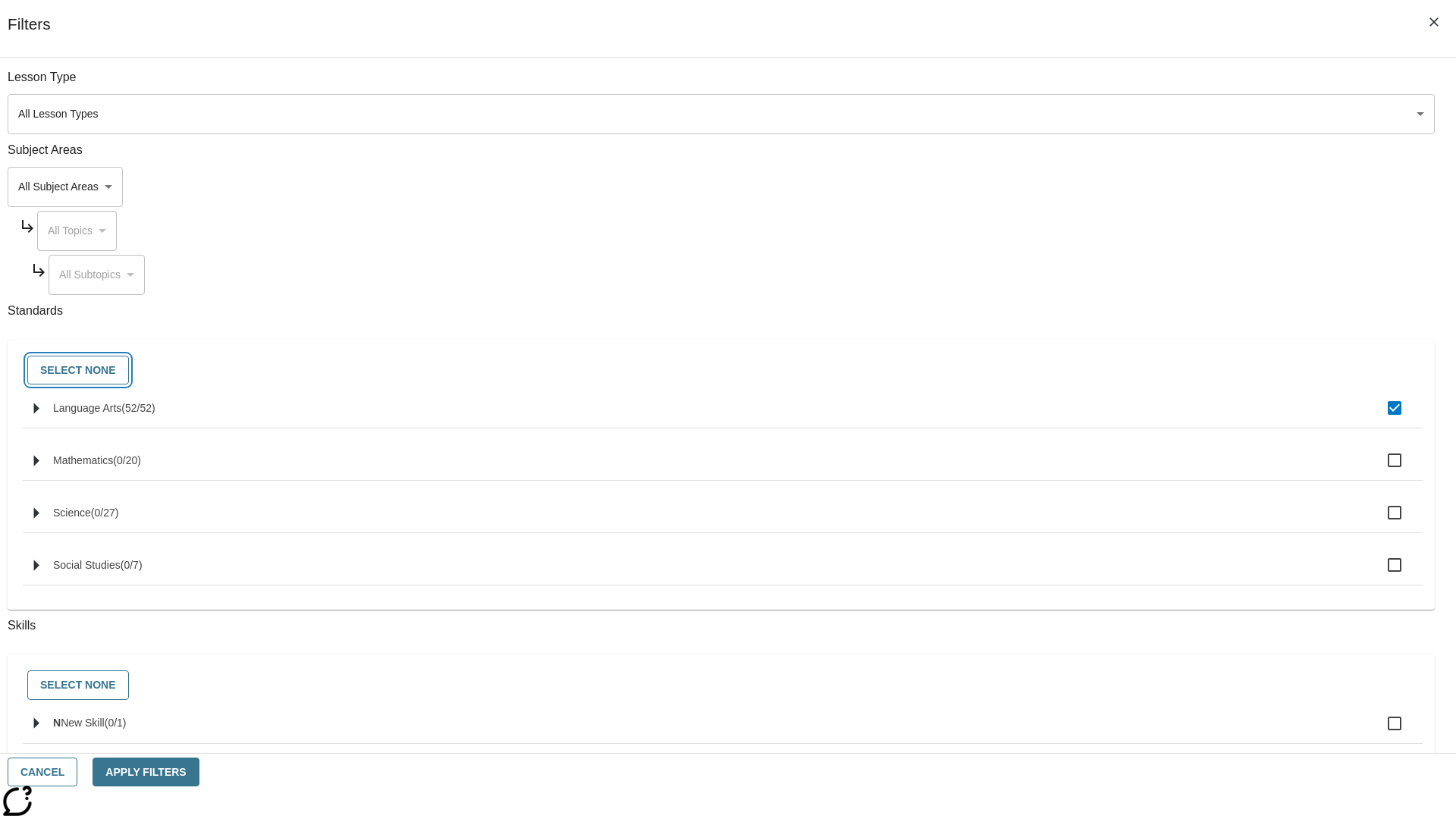
checkbox input "false"
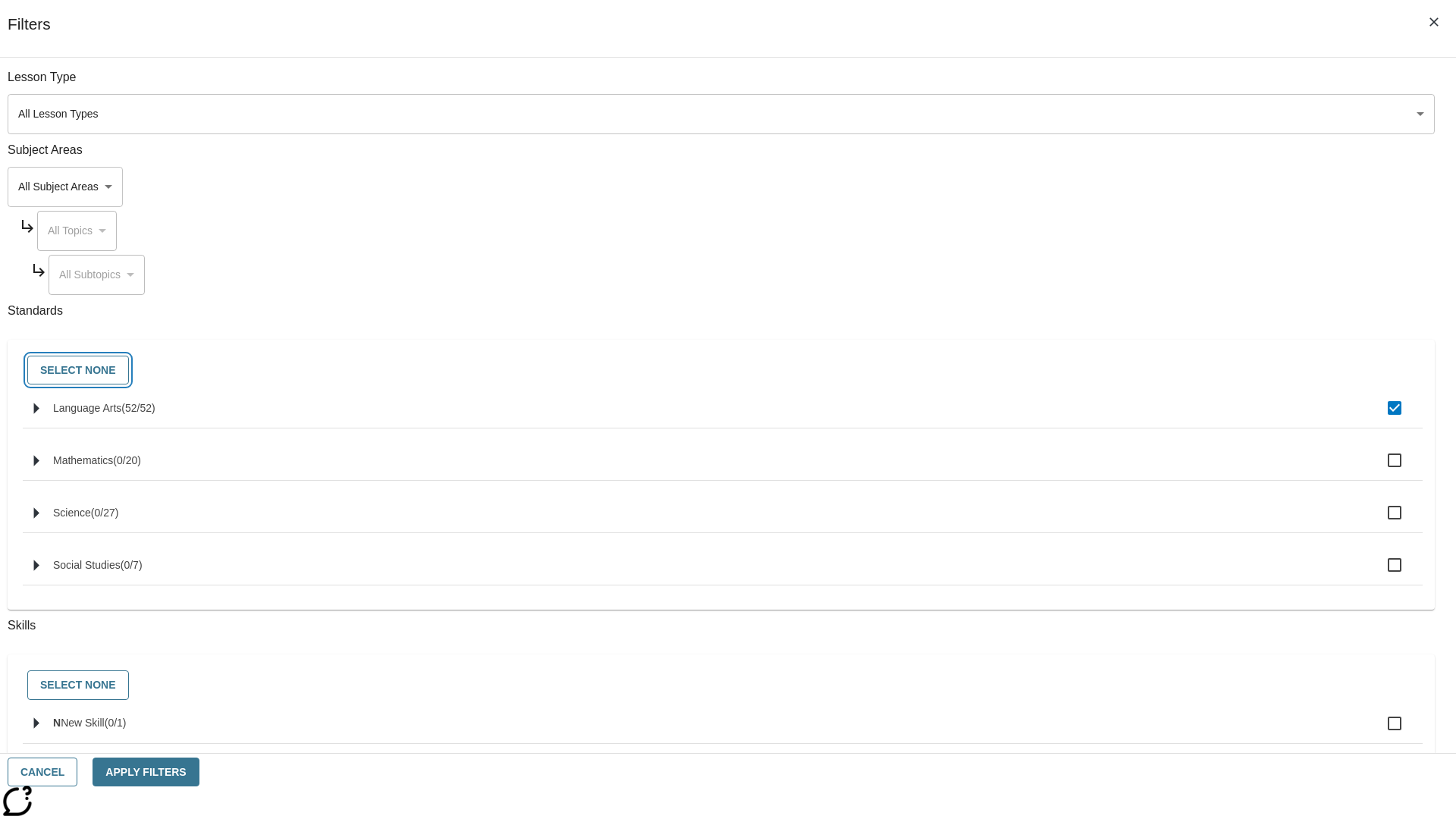
checkbox input "false"
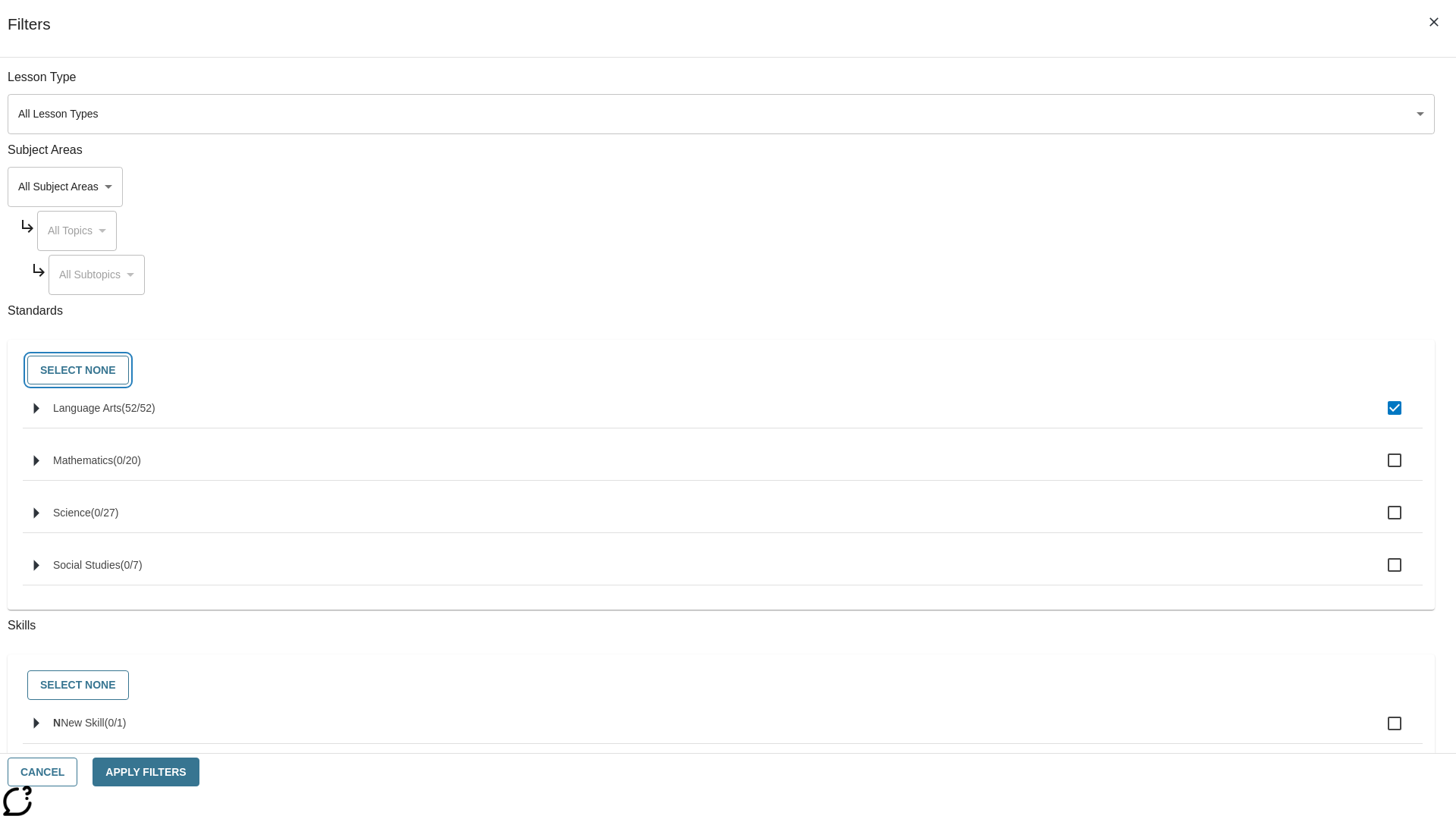
checkbox input "false"
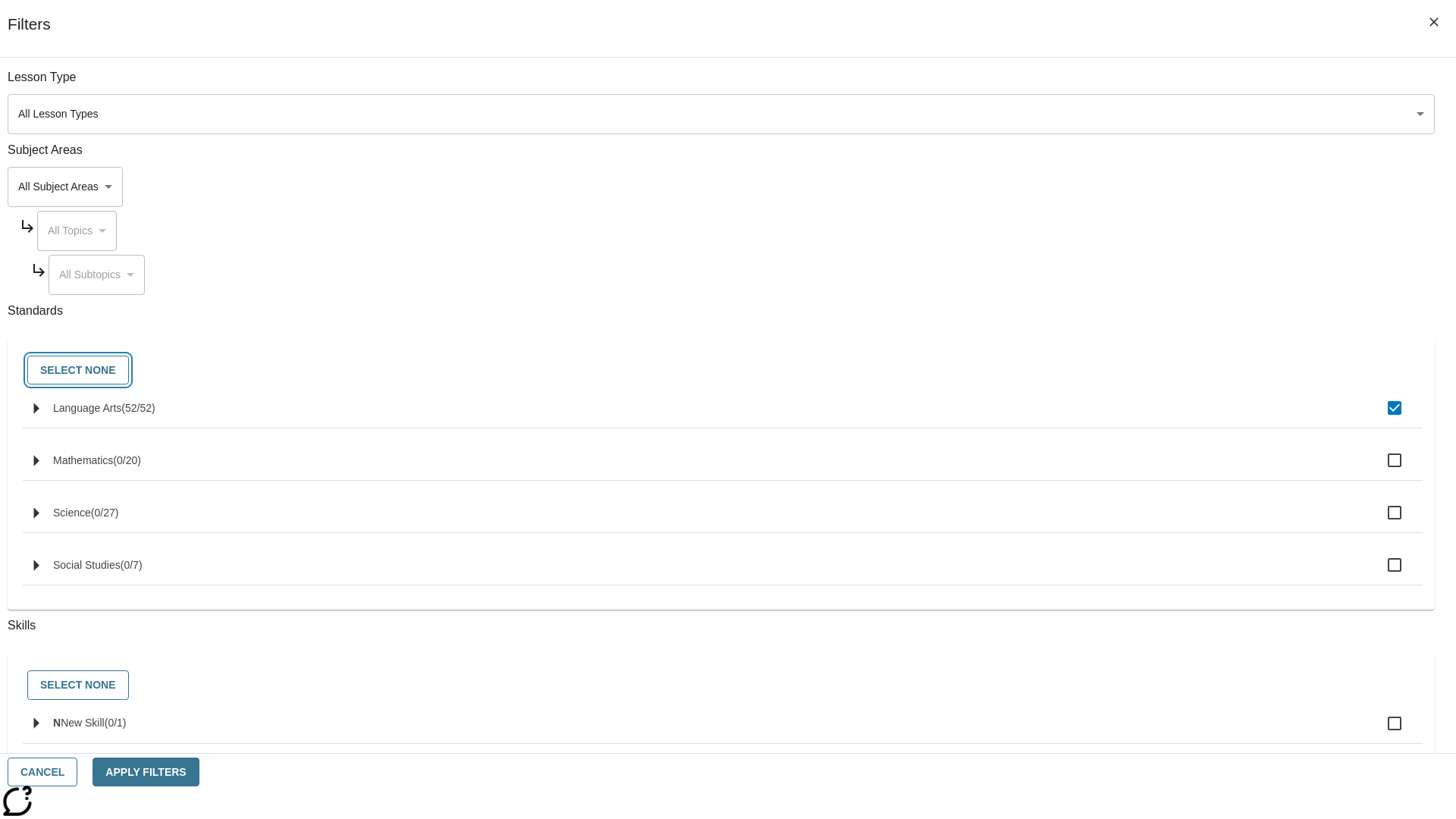
checkbox input "false"
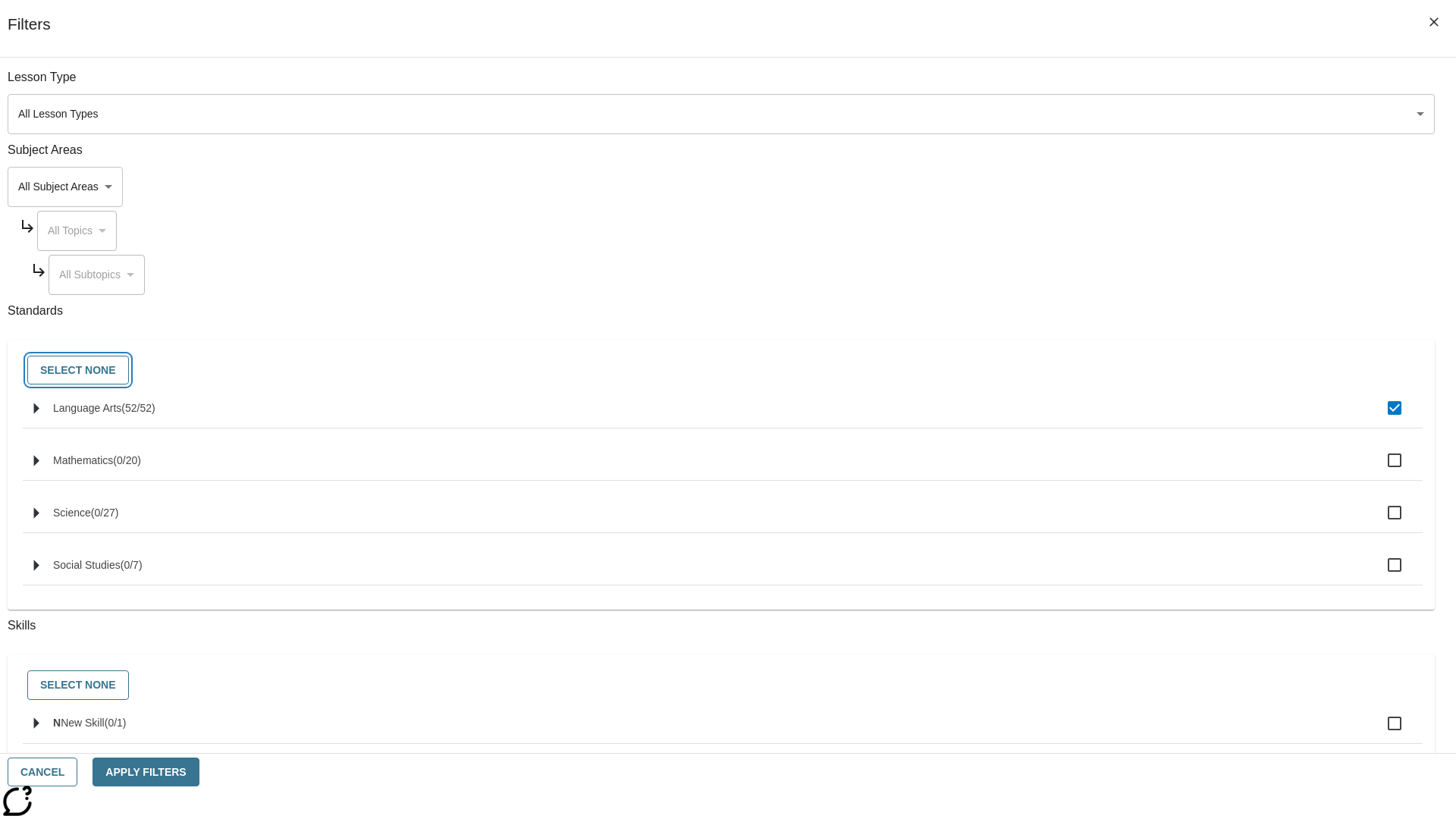
checkbox input "false"
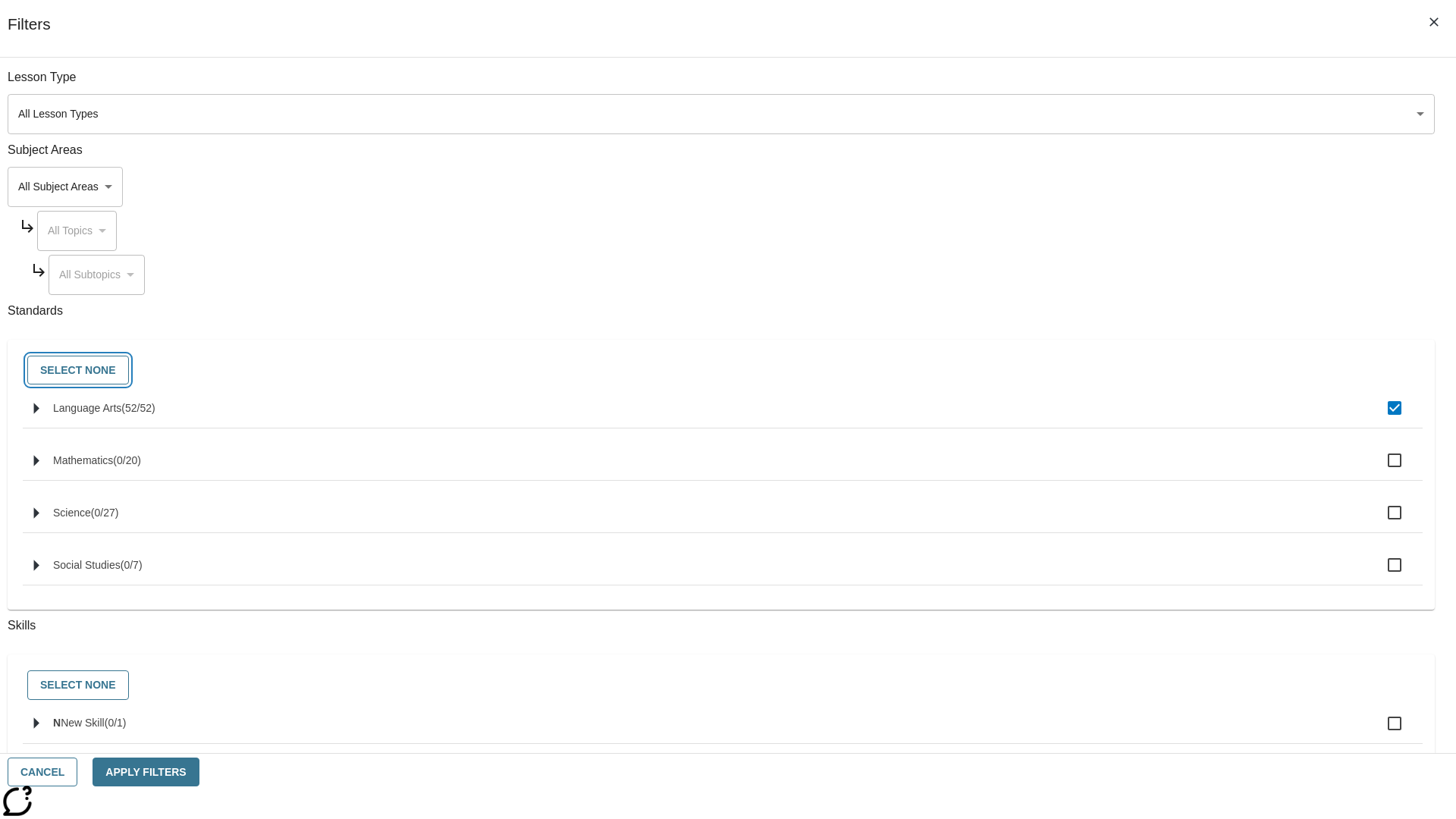
checkbox input "false"
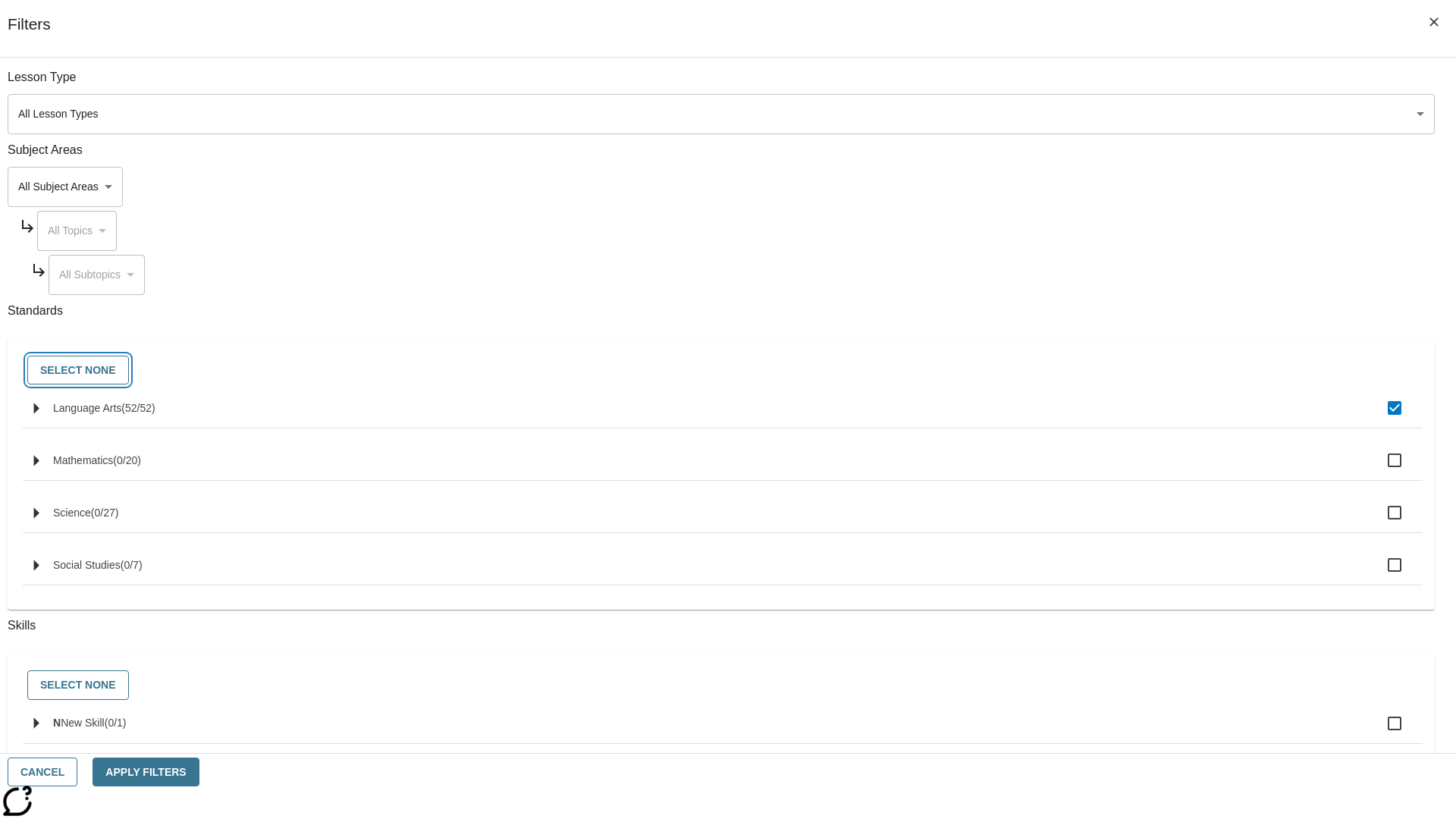
checkbox input "false"
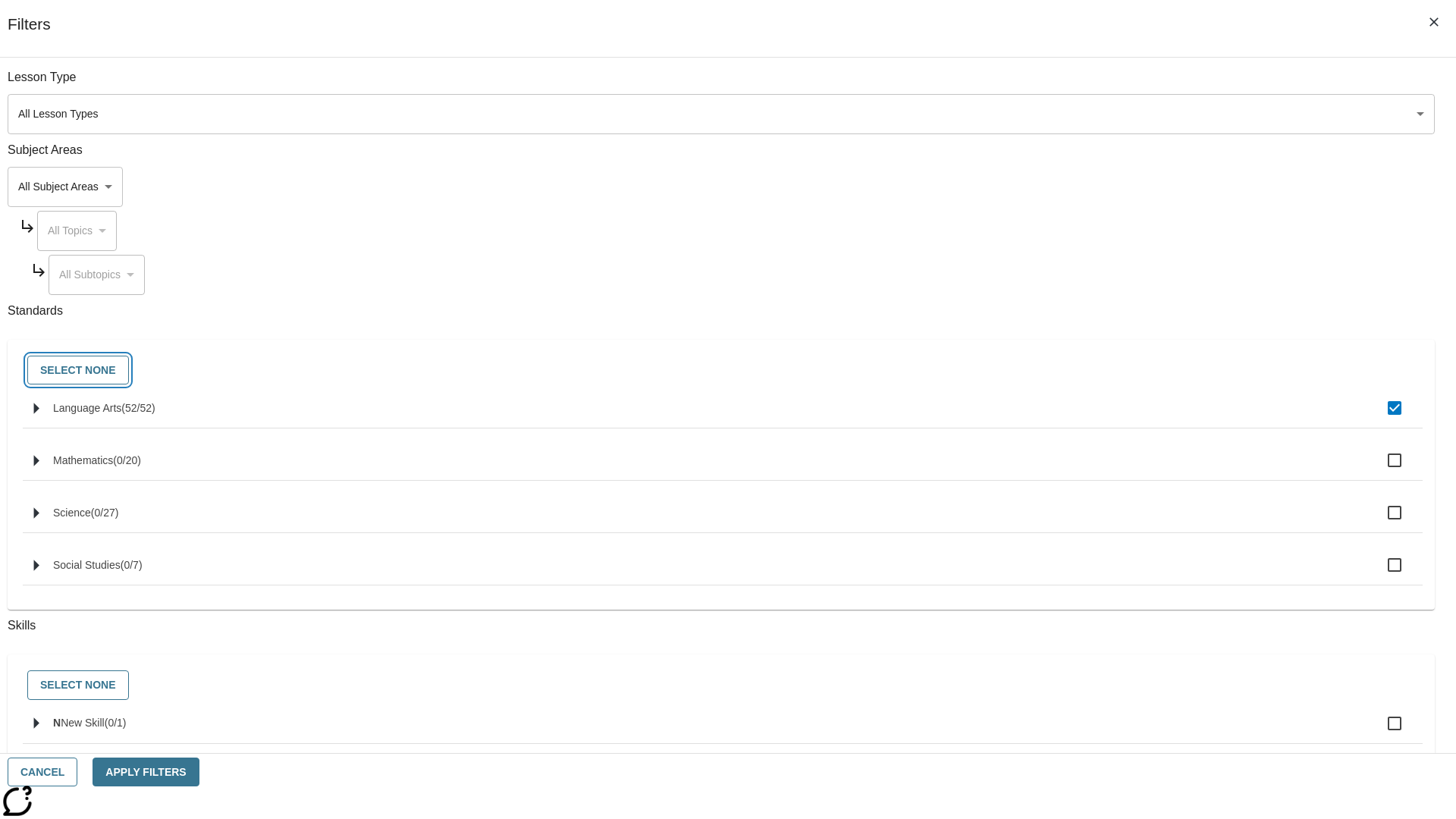
checkbox input "false"
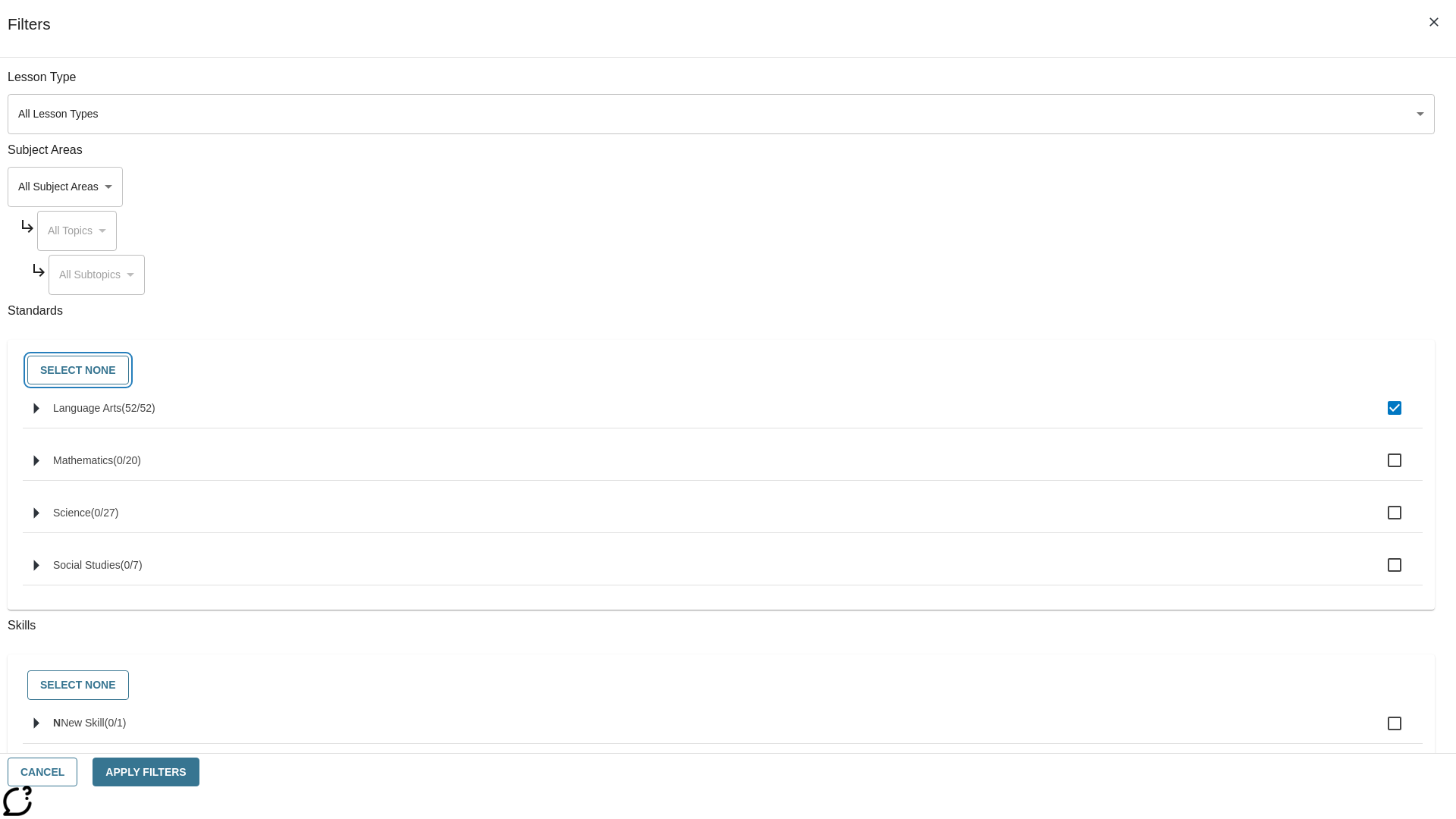
checkbox input "false"
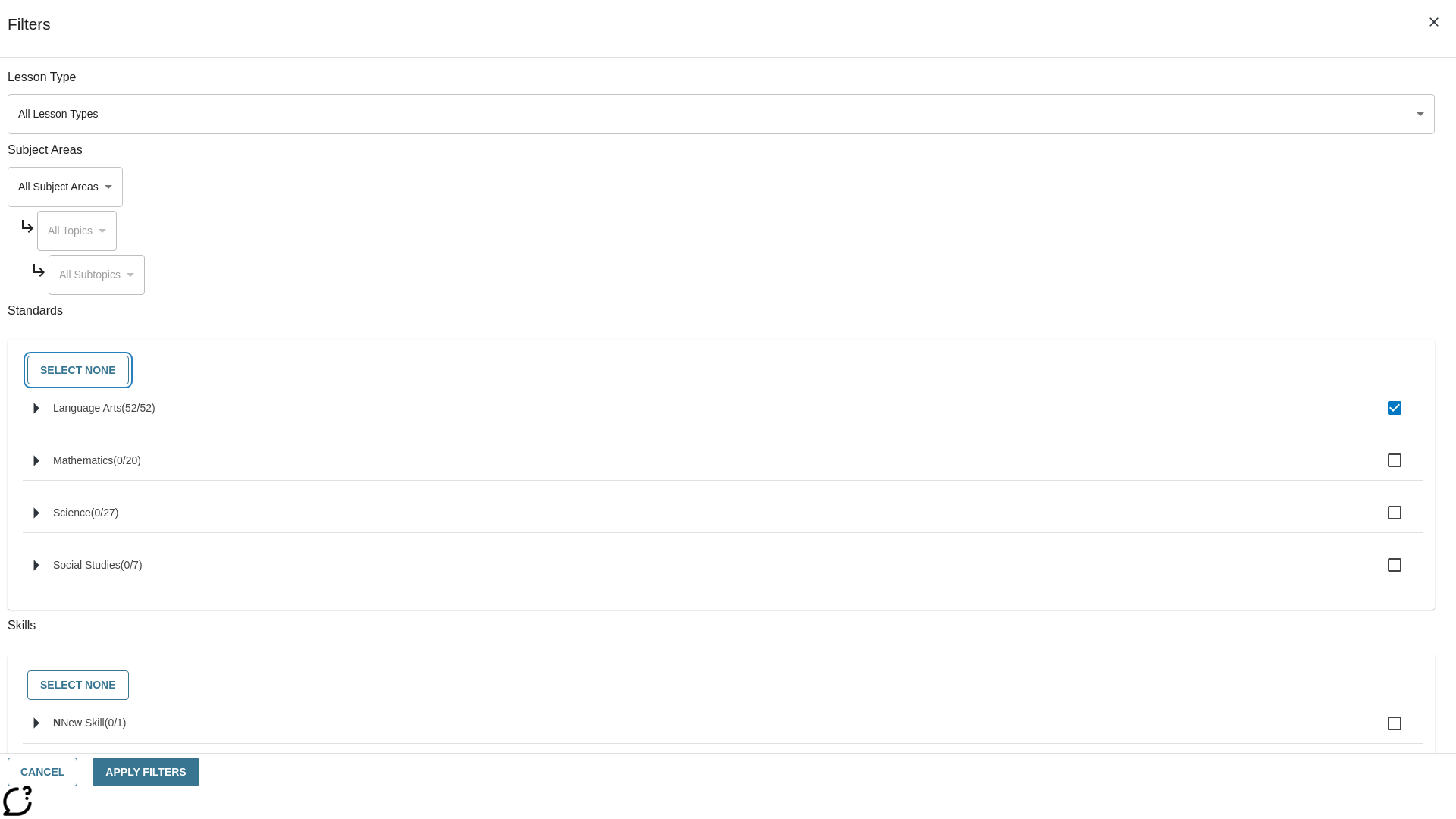
checkbox input "false"
